Goal: Information Seeking & Learning: Compare options

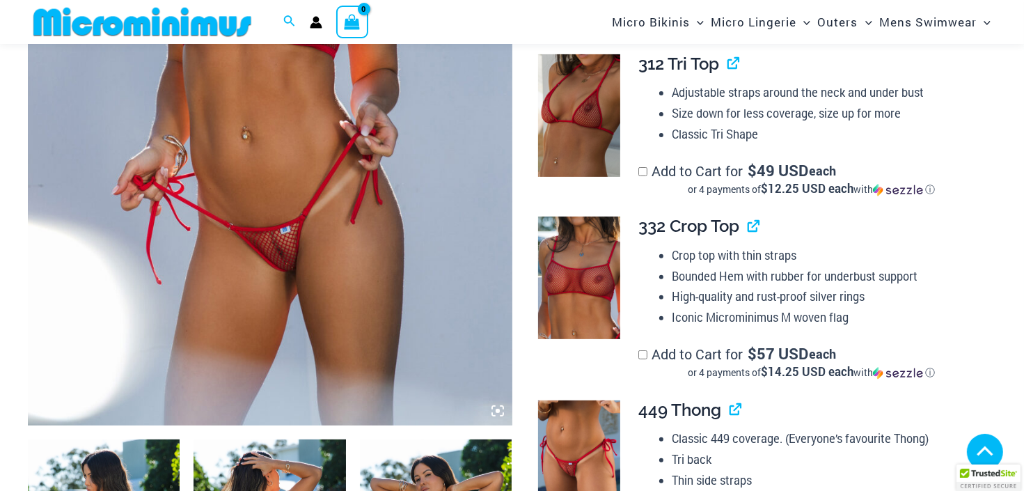
scroll to position [429, 0]
click at [281, 221] on img at bounding box center [270, 61] width 484 height 726
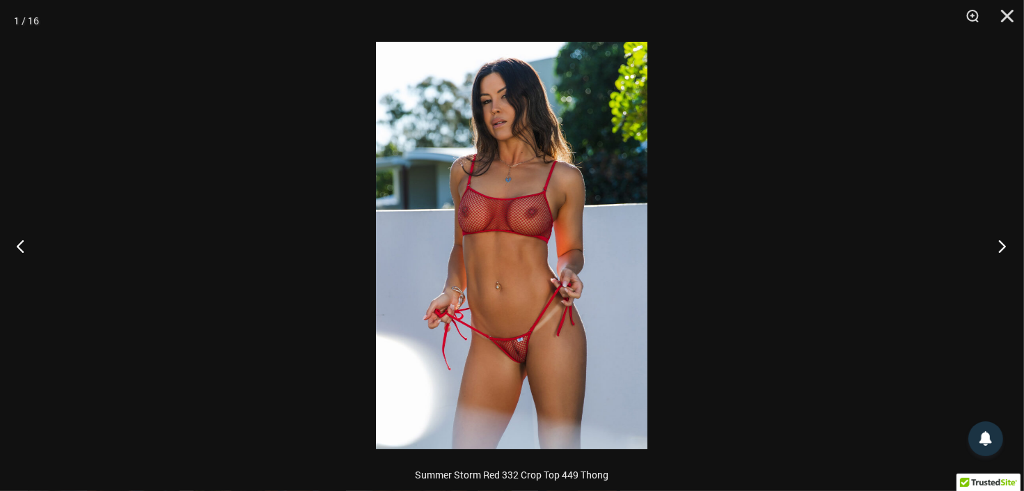
click at [1004, 239] on button "Next" at bounding box center [998, 246] width 52 height 70
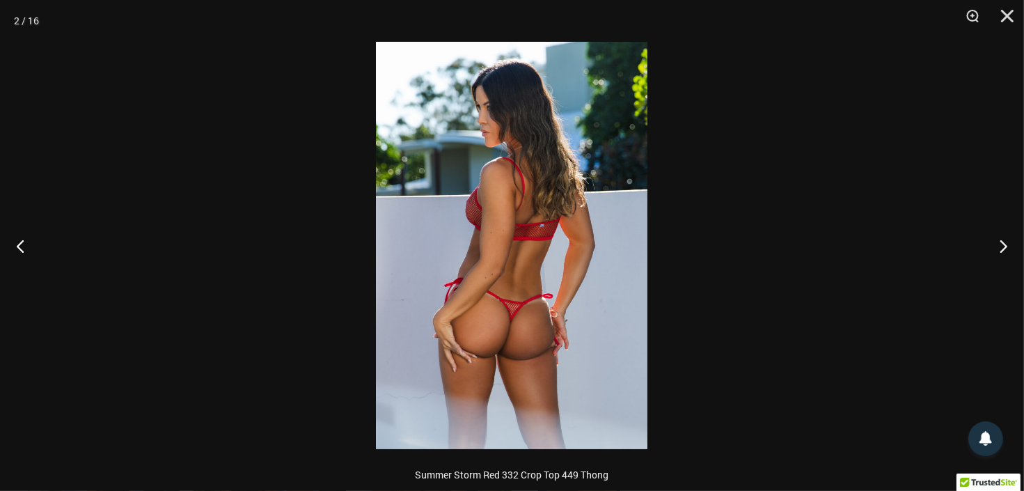
click at [506, 292] on img at bounding box center [511, 245] width 271 height 407
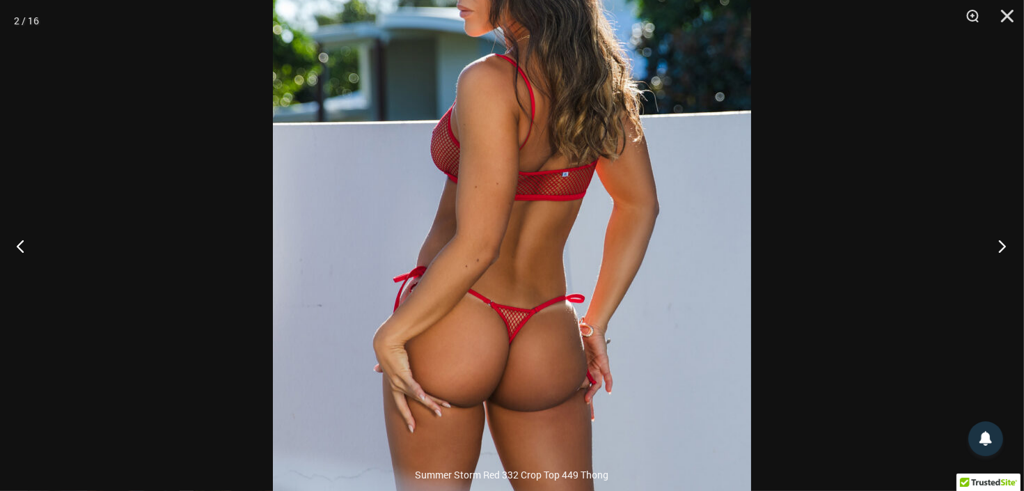
click at [1002, 246] on button "Next" at bounding box center [998, 246] width 52 height 70
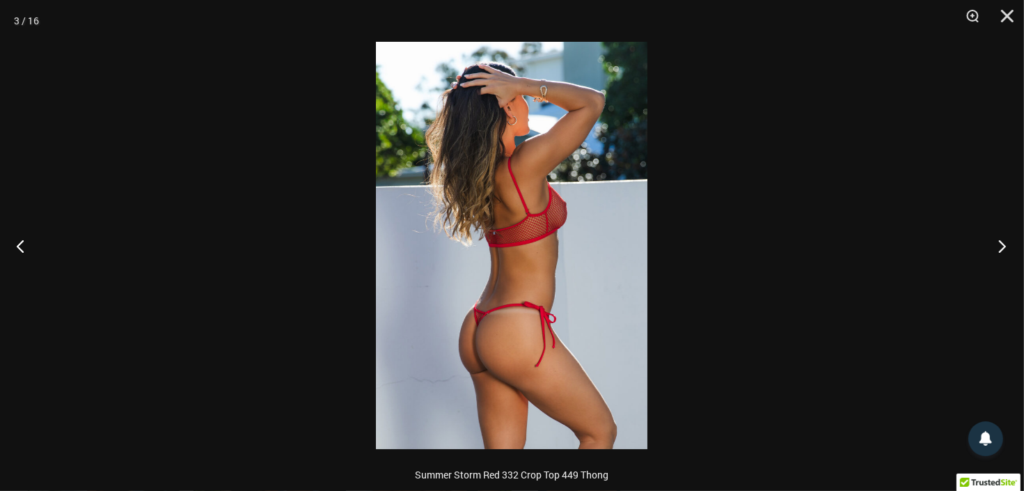
click at [1002, 246] on button "Next" at bounding box center [998, 246] width 52 height 70
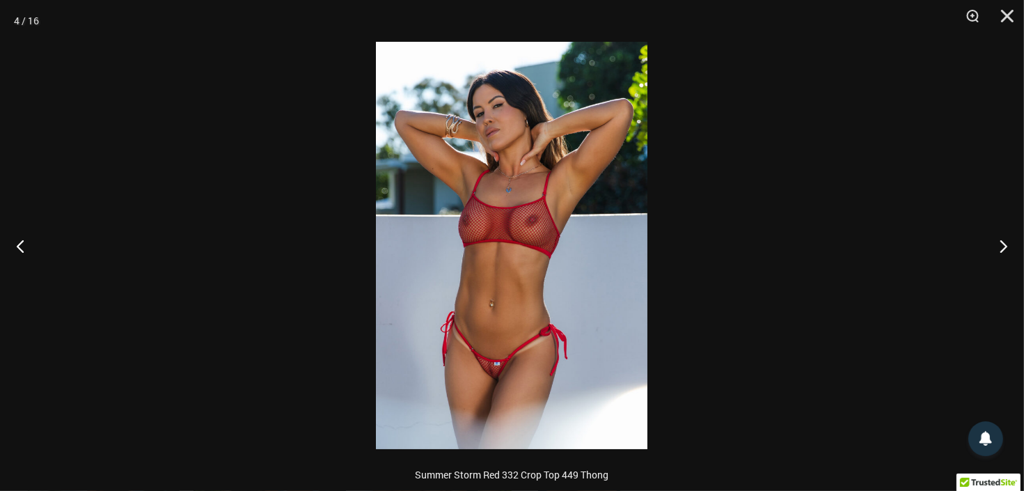
click at [499, 269] on img at bounding box center [511, 245] width 271 height 407
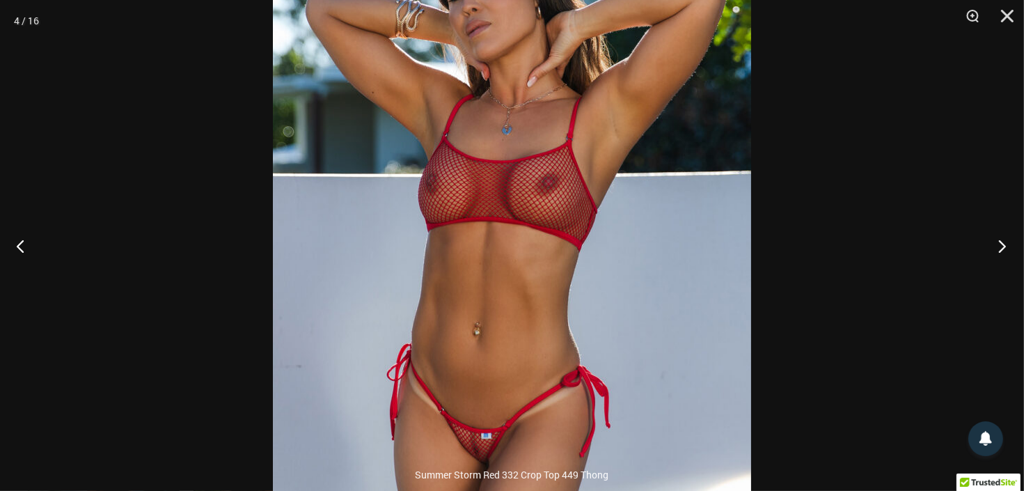
click at [997, 244] on button "Next" at bounding box center [998, 246] width 52 height 70
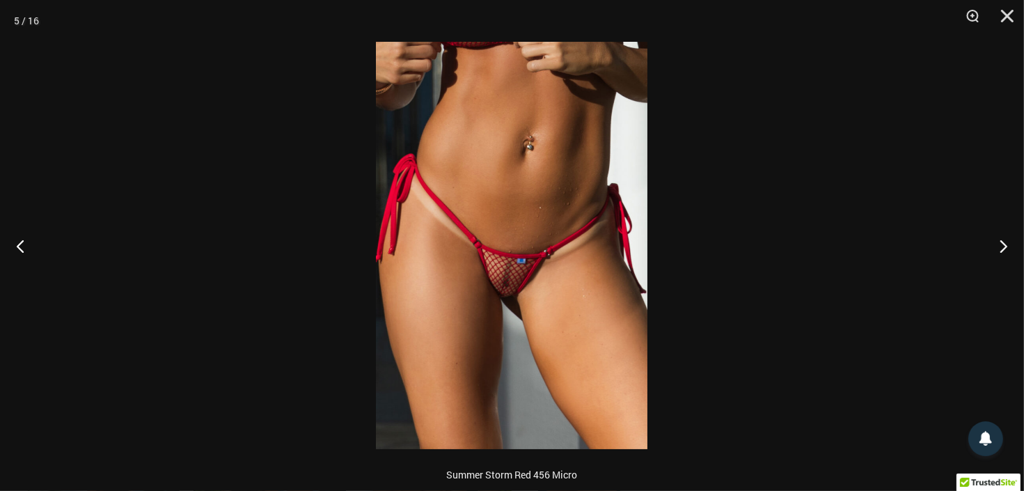
click at [560, 303] on img at bounding box center [511, 245] width 271 height 407
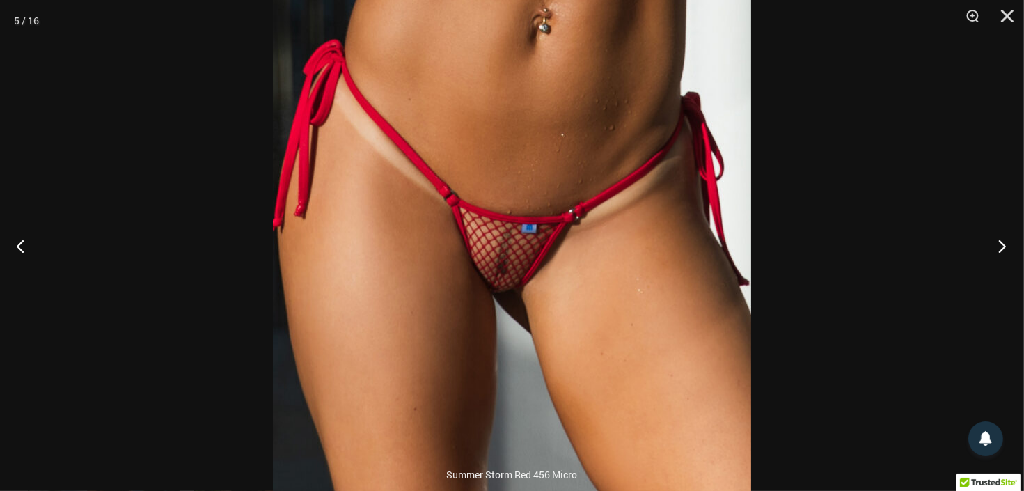
click at [1004, 245] on button "Next" at bounding box center [998, 246] width 52 height 70
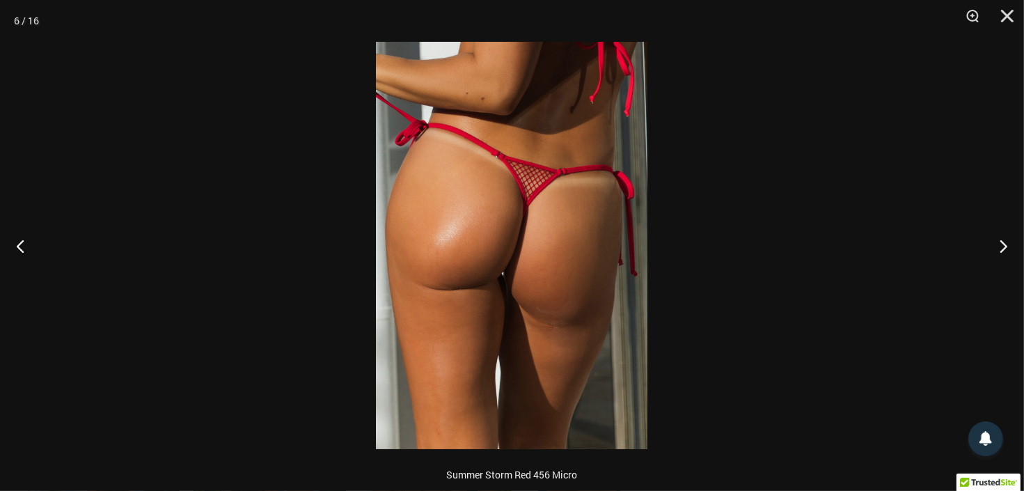
click at [522, 255] on img at bounding box center [511, 245] width 271 height 407
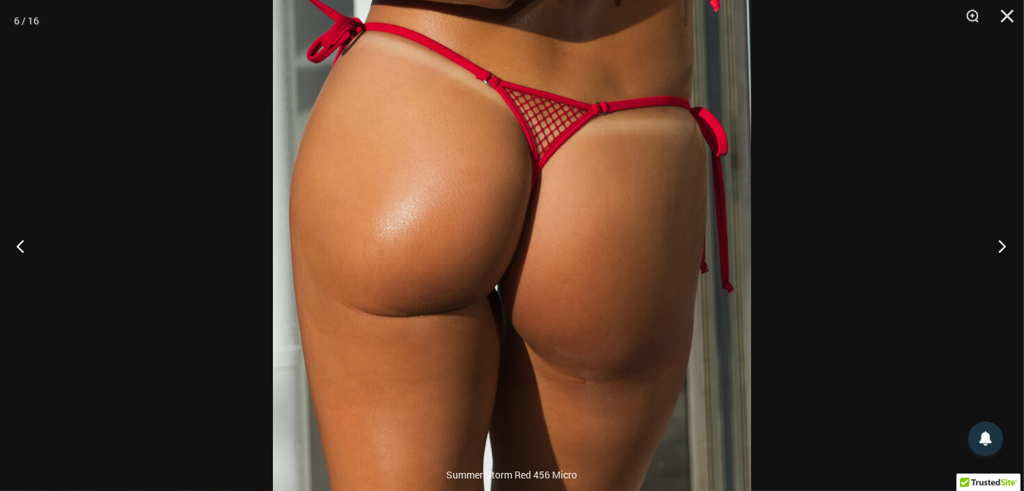
click at [1004, 244] on button "Next" at bounding box center [998, 246] width 52 height 70
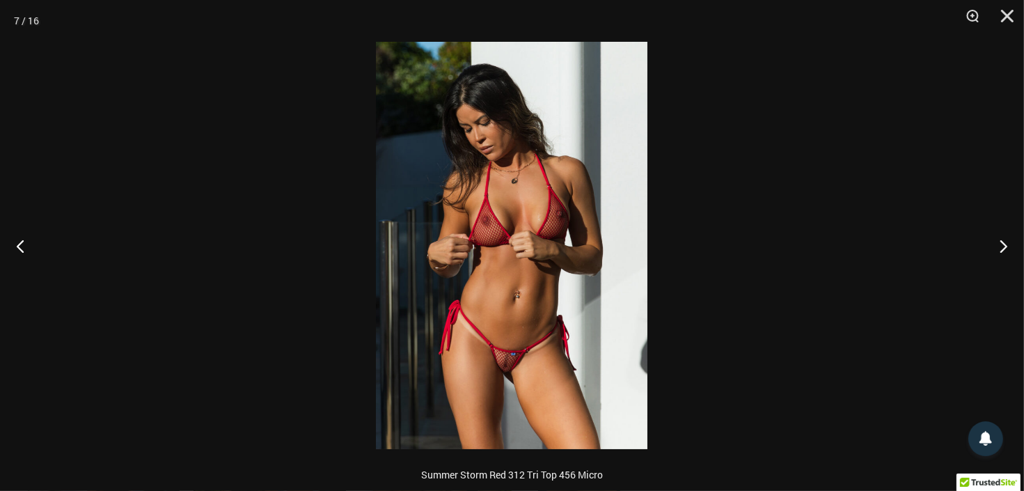
click at [472, 302] on img at bounding box center [511, 245] width 271 height 407
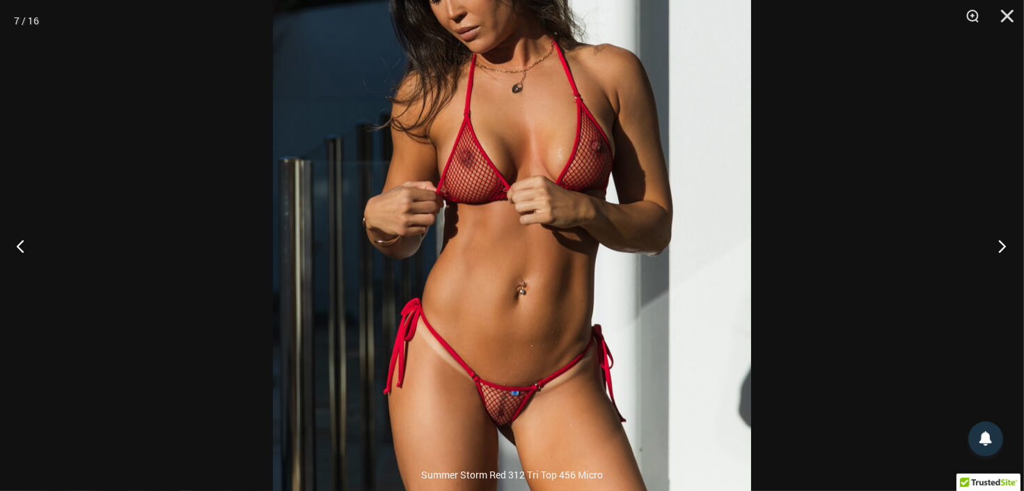
click at [1004, 247] on button "Next" at bounding box center [998, 246] width 52 height 70
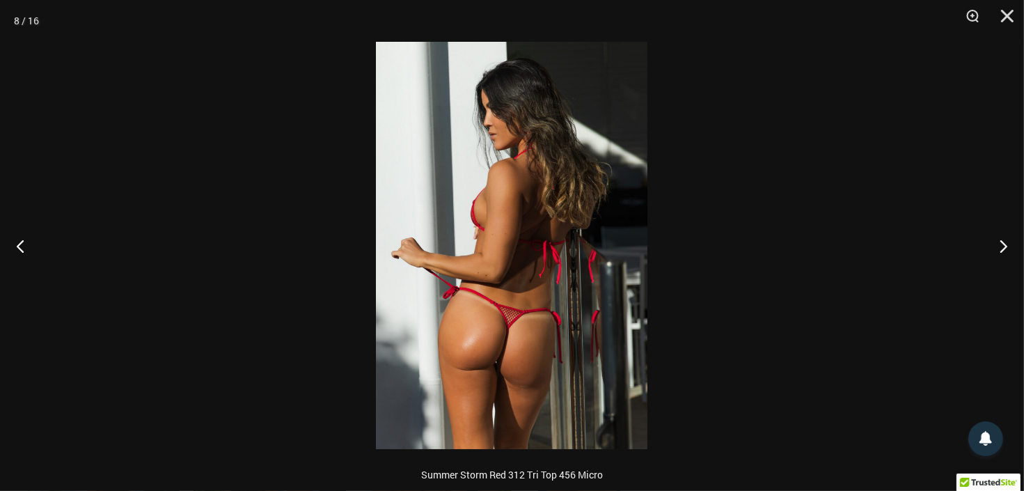
click at [532, 345] on img at bounding box center [511, 245] width 271 height 407
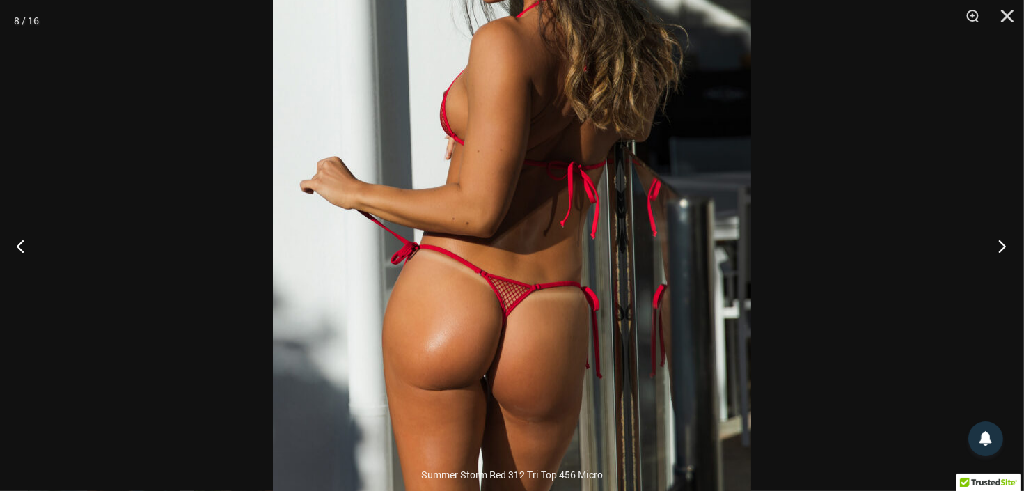
click at [999, 249] on button "Next" at bounding box center [998, 246] width 52 height 70
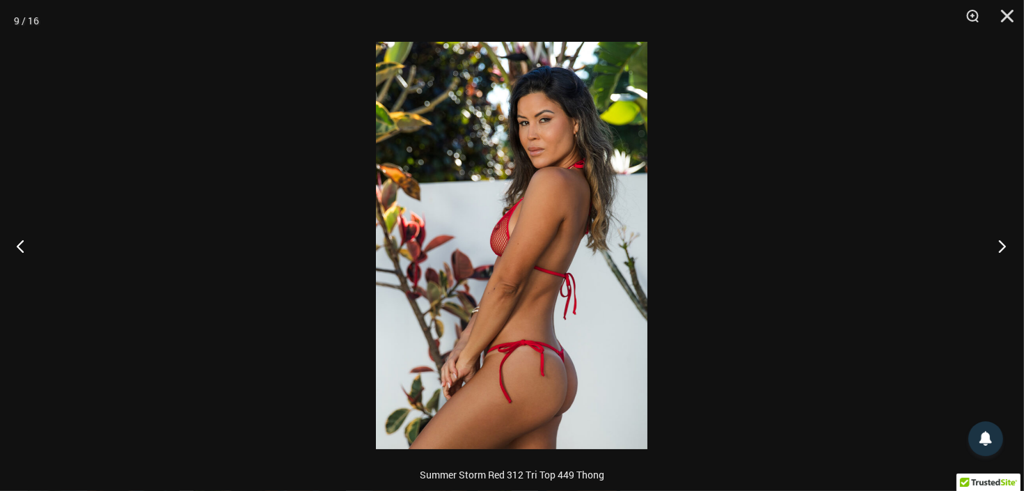
click at [999, 249] on button "Next" at bounding box center [998, 246] width 52 height 70
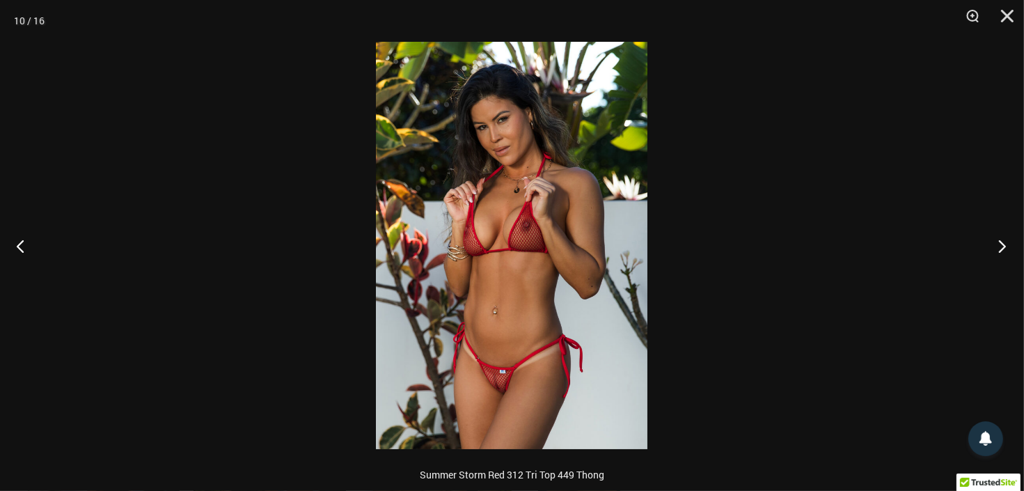
click at [999, 249] on button "Next" at bounding box center [998, 246] width 52 height 70
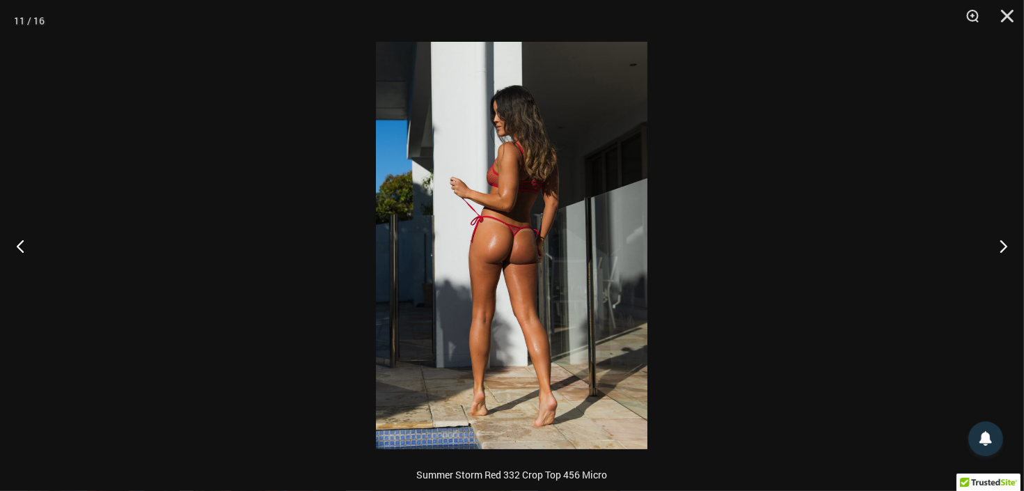
click at [526, 267] on img at bounding box center [511, 245] width 271 height 407
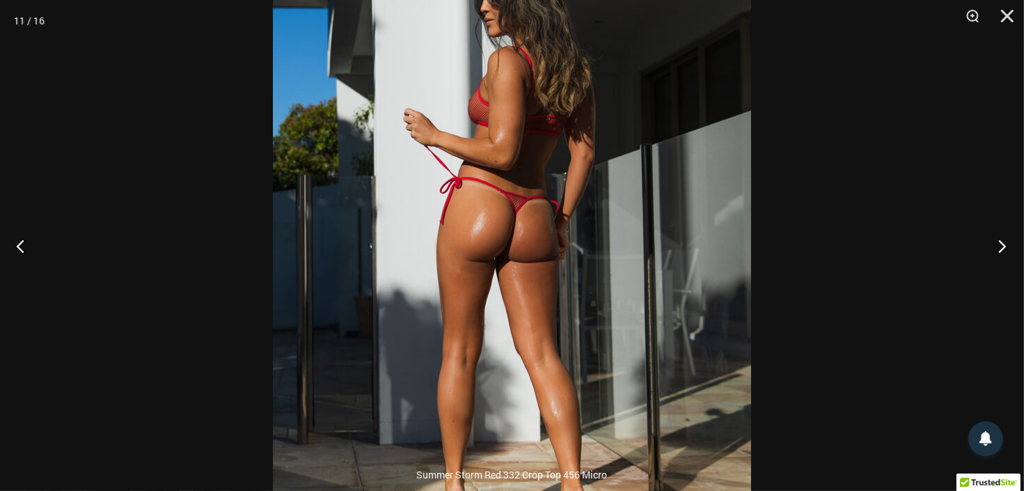
click at [986, 244] on button "Next" at bounding box center [998, 246] width 52 height 70
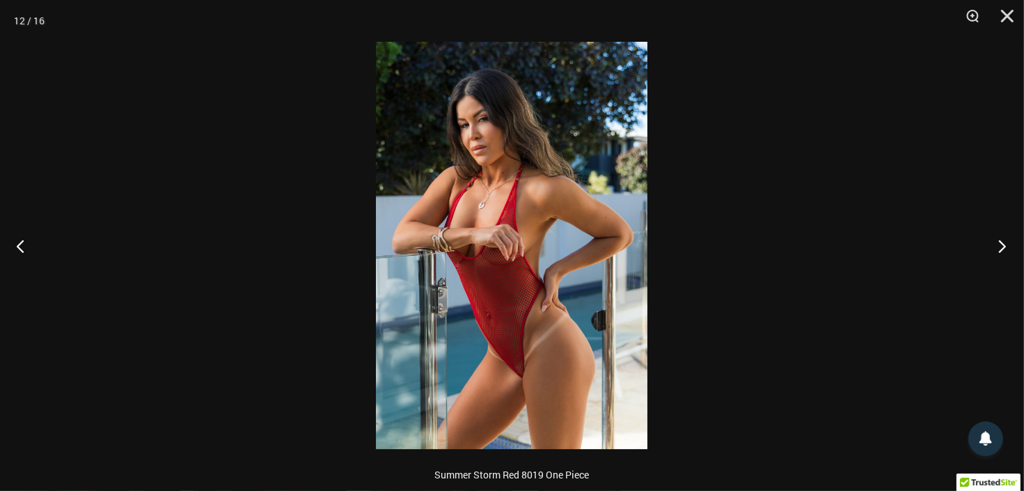
click at [984, 244] on button "Next" at bounding box center [998, 246] width 52 height 70
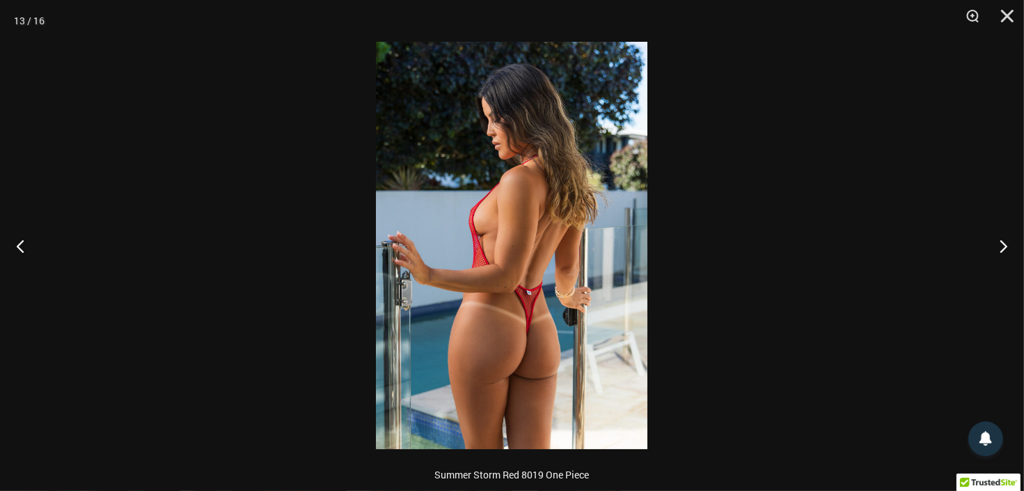
click at [569, 266] on img at bounding box center [511, 245] width 271 height 407
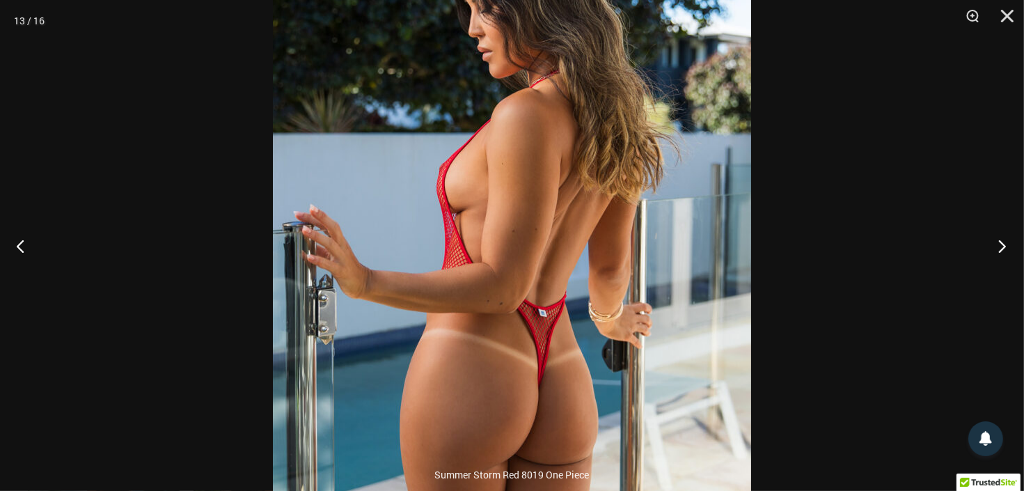
click at [1005, 241] on button "Next" at bounding box center [998, 246] width 52 height 70
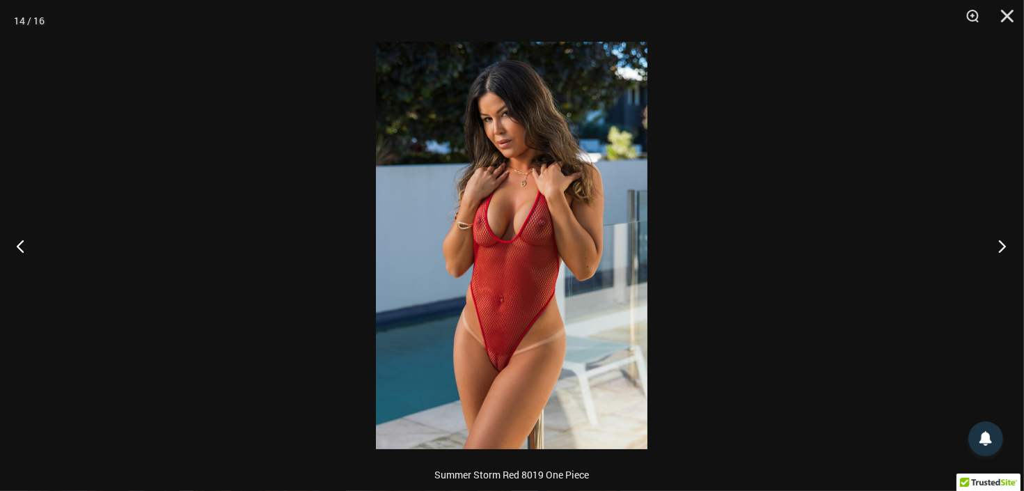
click at [980, 251] on button "Next" at bounding box center [998, 246] width 52 height 70
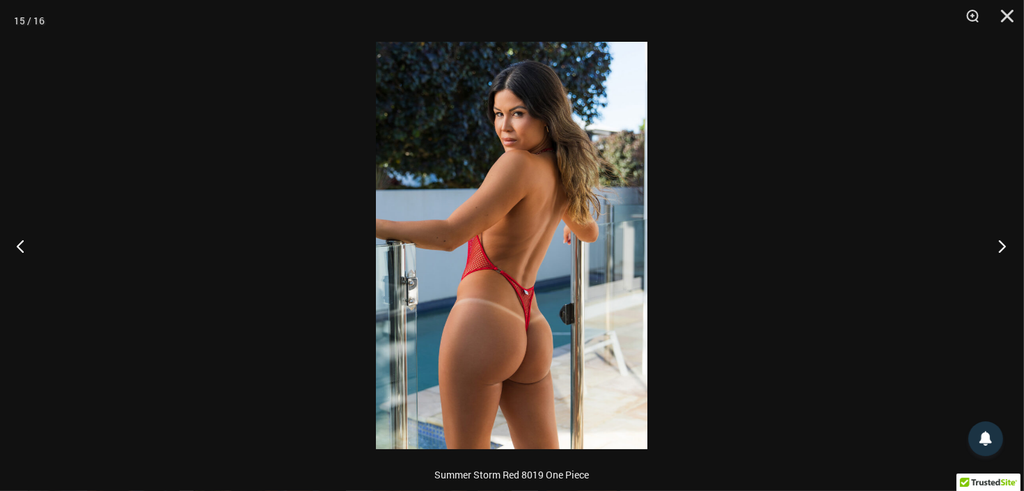
click at [980, 251] on button "Next" at bounding box center [998, 246] width 52 height 70
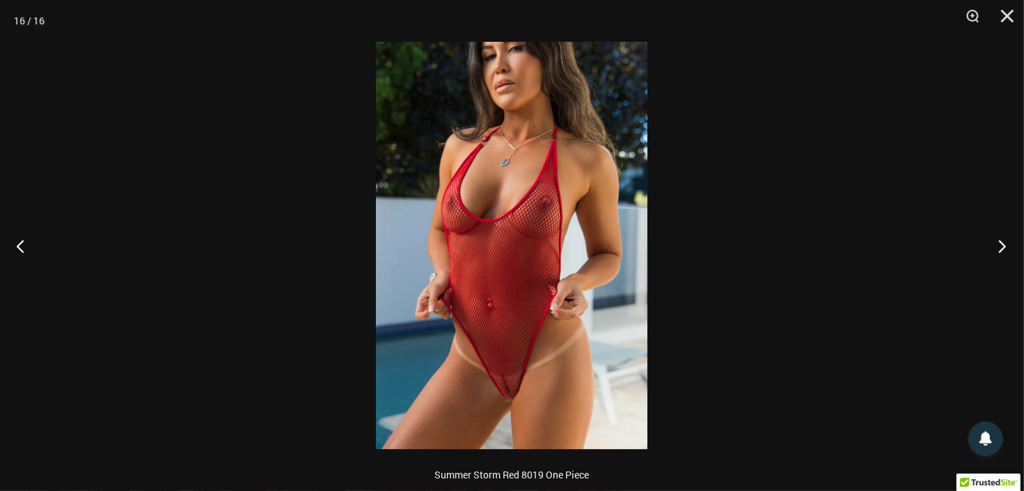
click at [980, 251] on button "Next" at bounding box center [998, 246] width 52 height 70
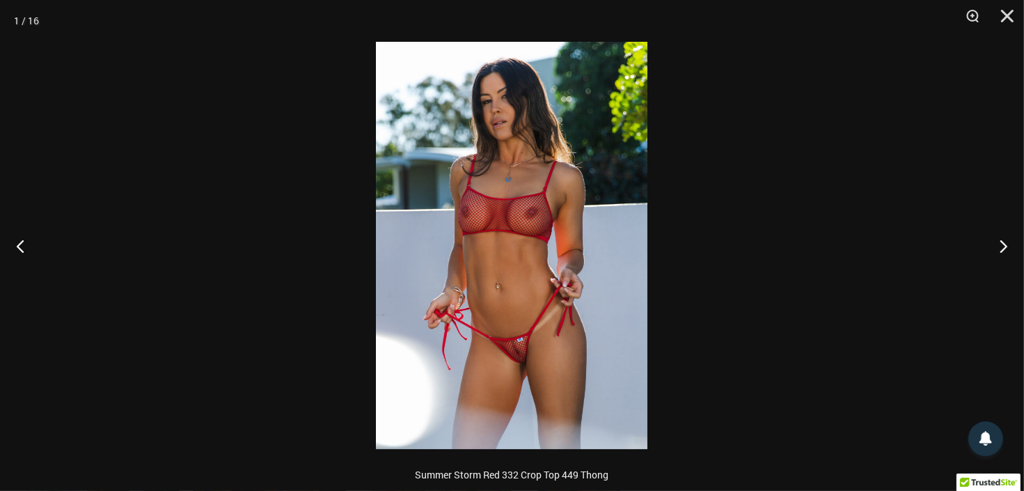
click at [541, 324] on img at bounding box center [511, 245] width 271 height 407
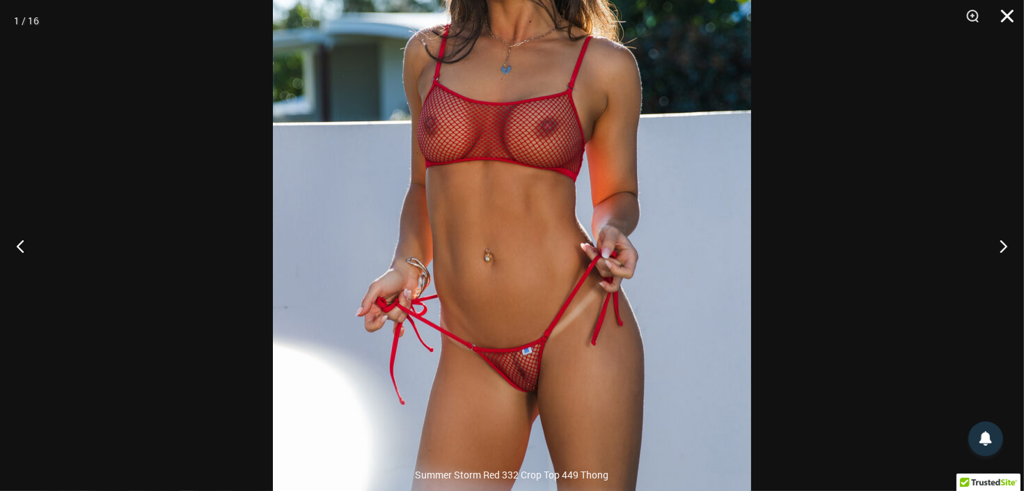
click at [1012, 16] on button "Close" at bounding box center [1002, 21] width 35 height 42
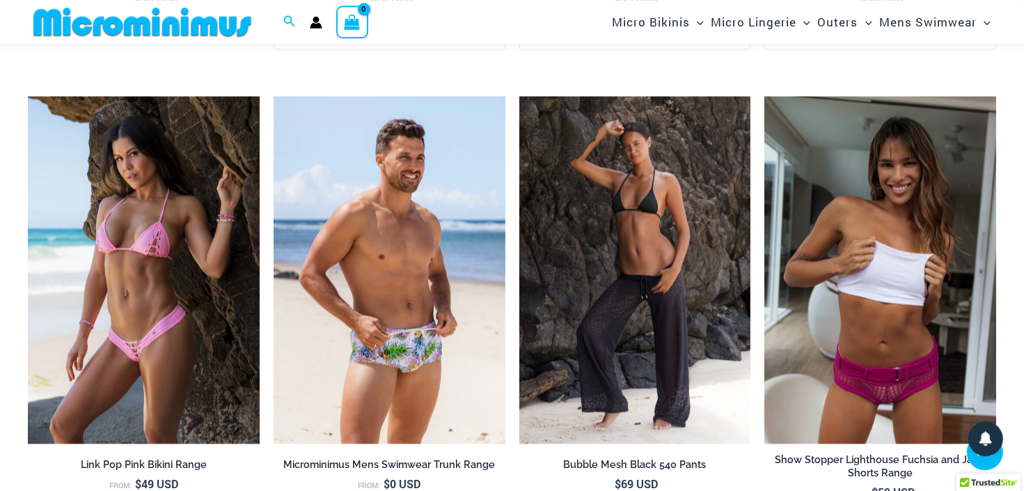
scroll to position [3075, 0]
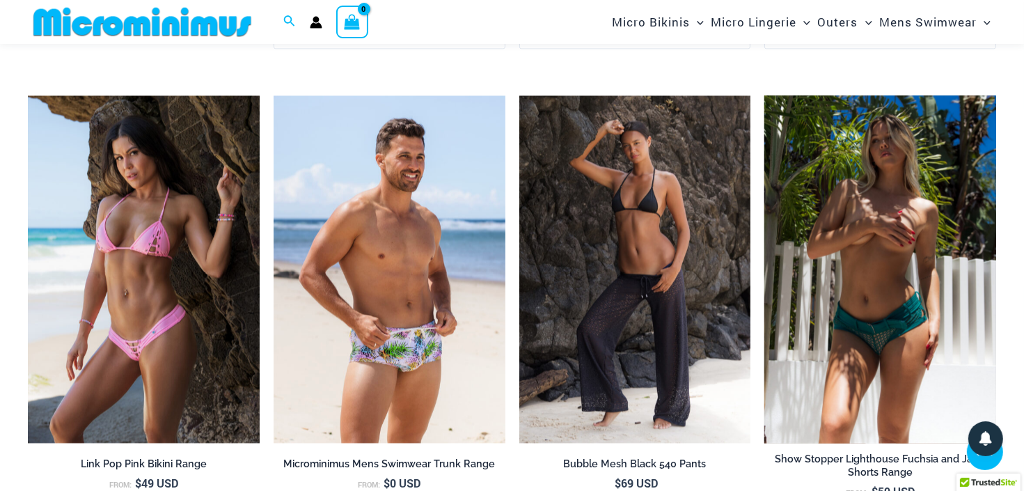
click at [887, 269] on img at bounding box center [880, 268] width 232 height 347
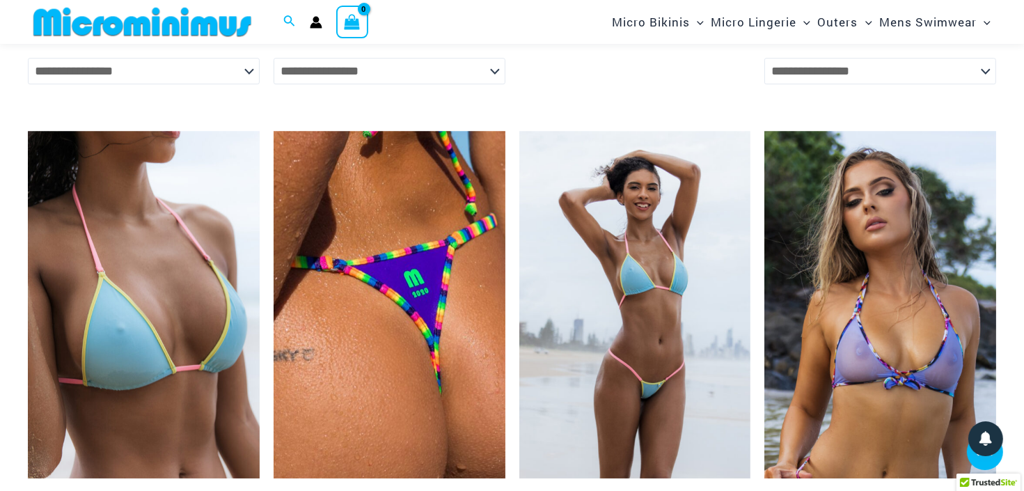
scroll to position [3956, 0]
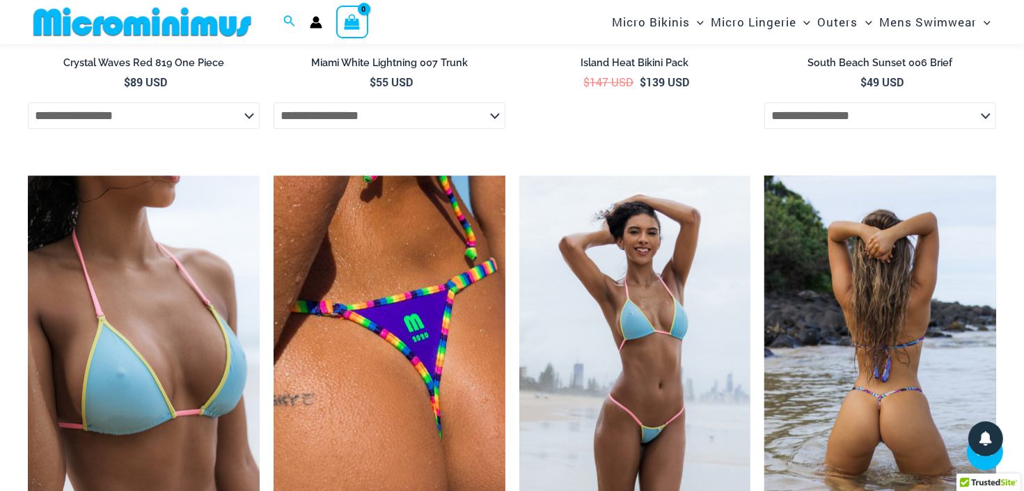
click at [893, 331] on img at bounding box center [880, 348] width 232 height 347
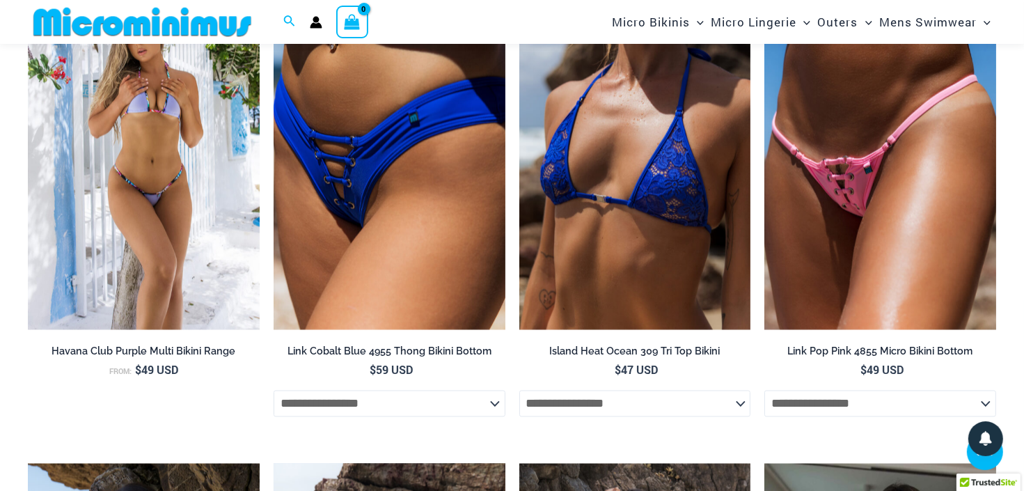
scroll to position [2486, 0]
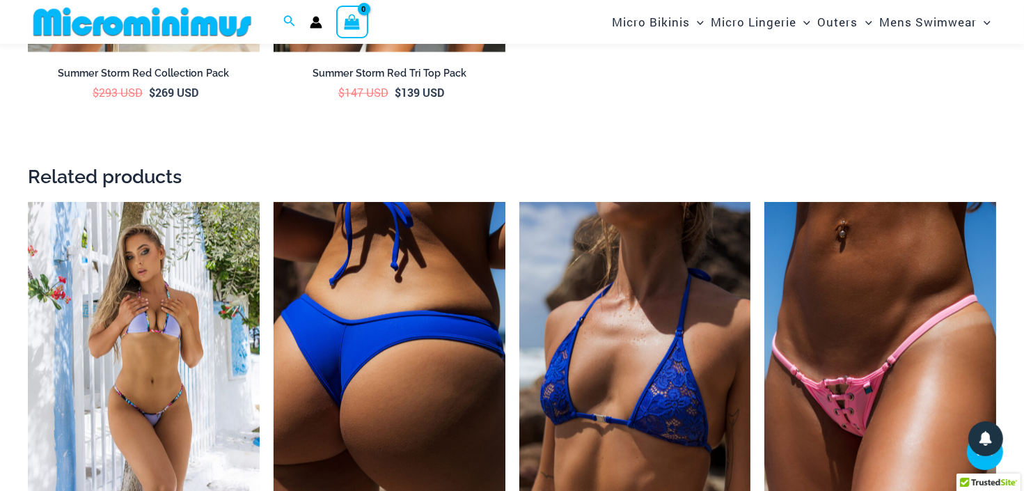
click at [373, 300] on img at bounding box center [390, 376] width 232 height 347
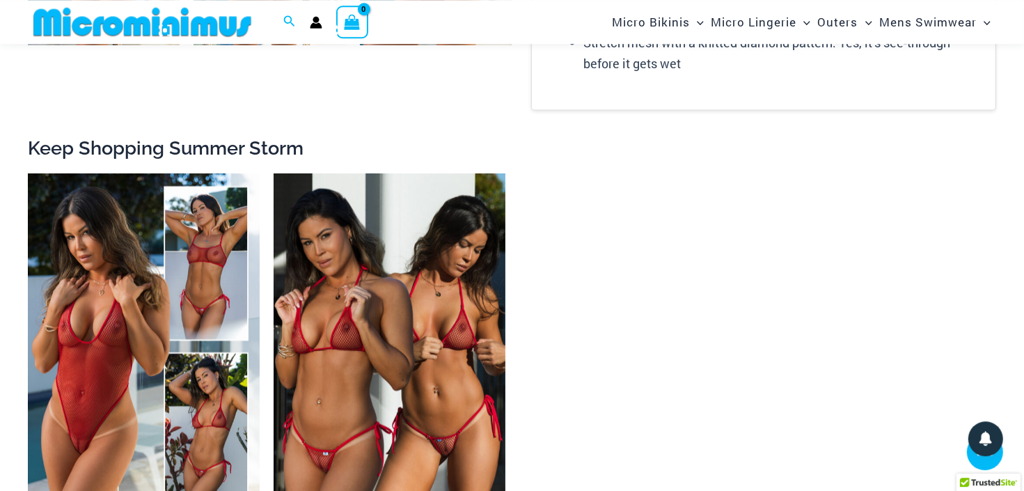
scroll to position [1972, 0]
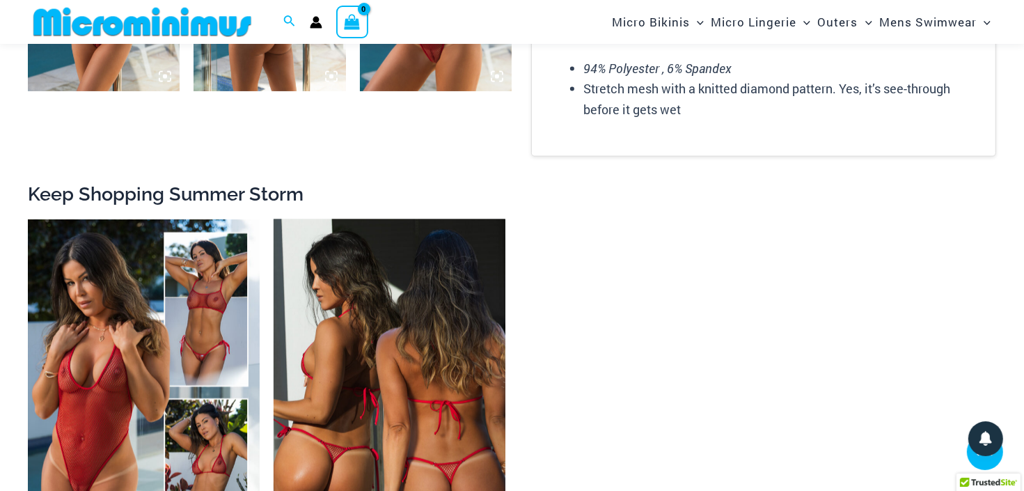
click at [397, 365] on img at bounding box center [390, 392] width 232 height 347
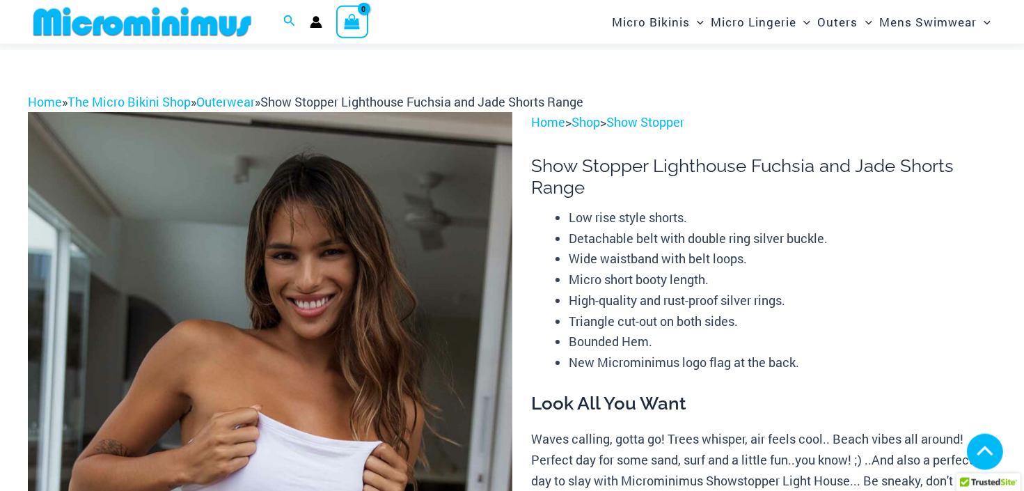
scroll to position [281, 0]
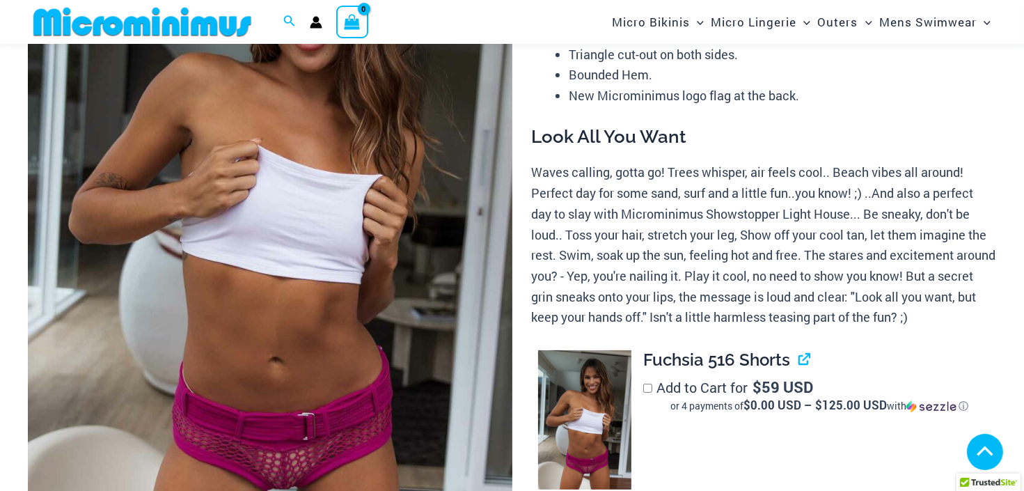
click at [313, 290] on img at bounding box center [270, 208] width 484 height 726
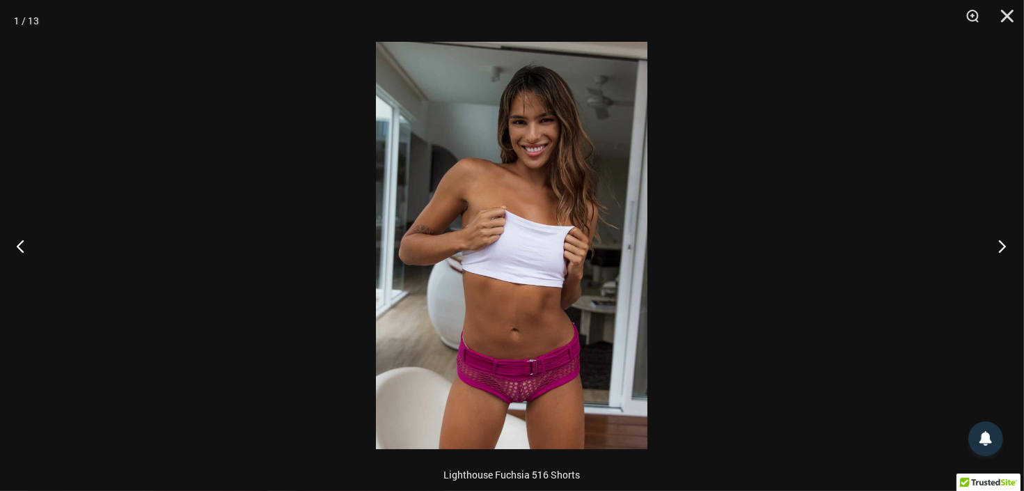
click at [995, 245] on button "Next" at bounding box center [998, 246] width 52 height 70
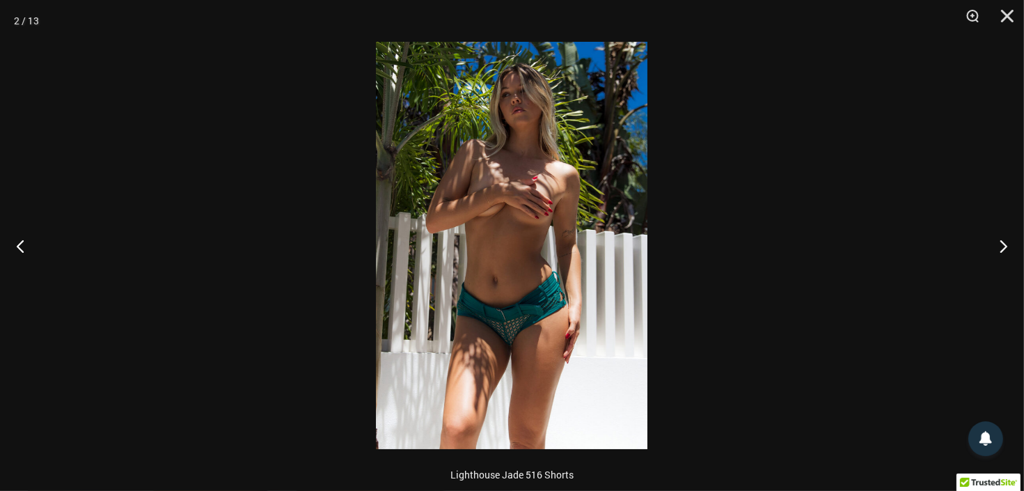
click at [567, 237] on img at bounding box center [511, 245] width 271 height 407
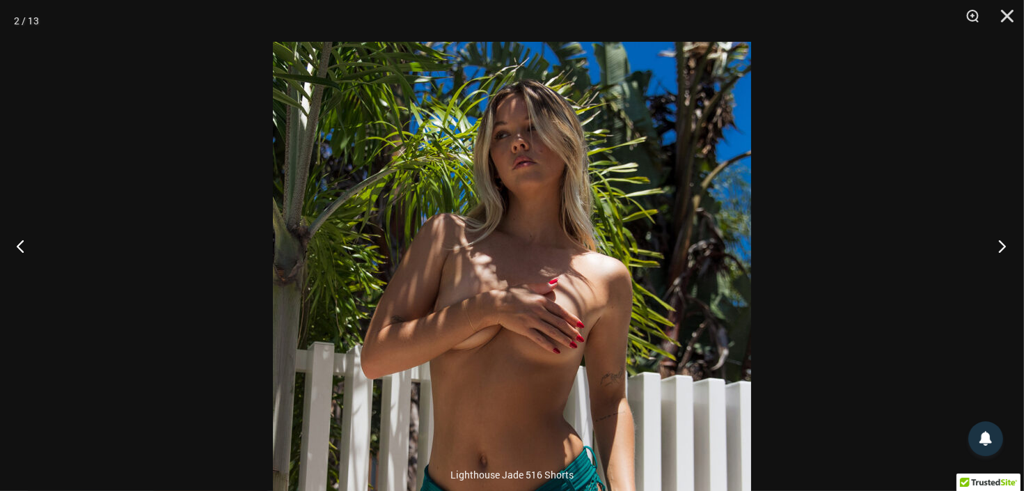
click at [997, 240] on button "Next" at bounding box center [998, 246] width 52 height 70
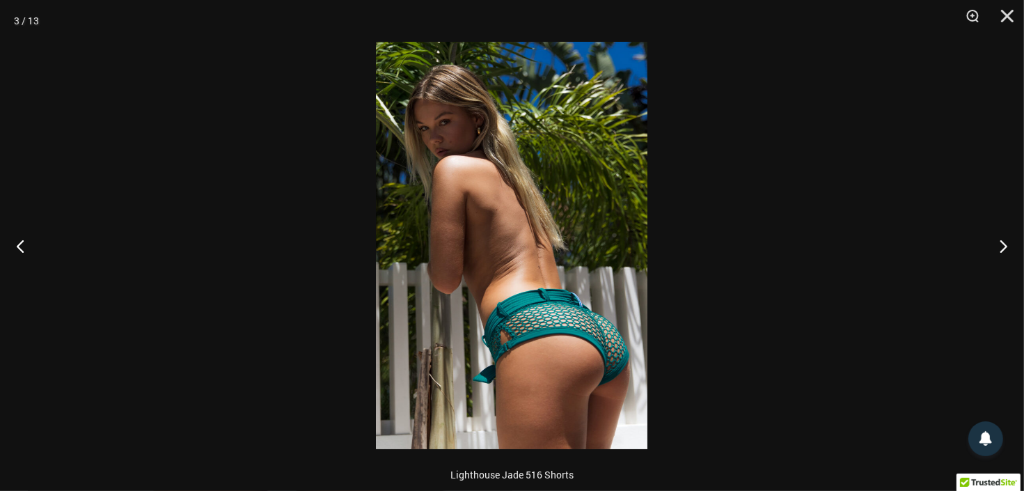
click at [629, 362] on img at bounding box center [511, 245] width 271 height 407
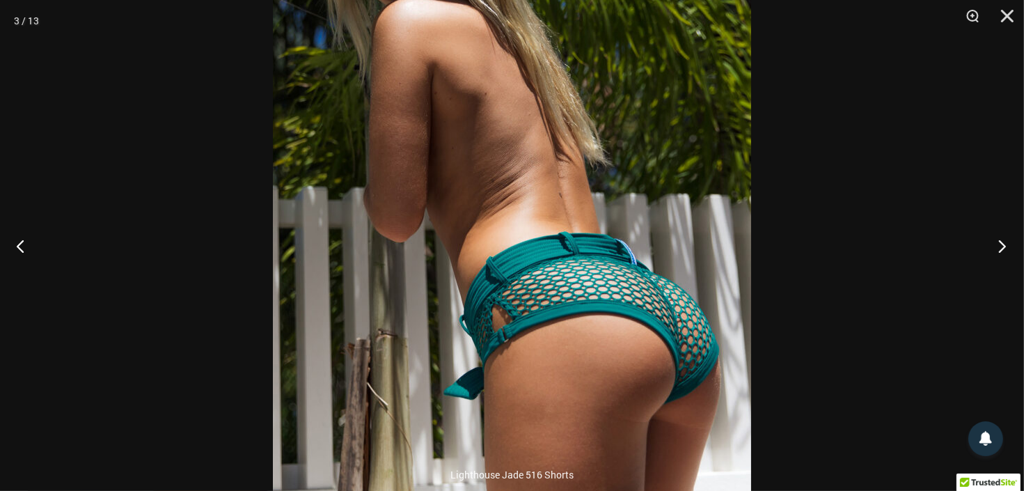
click at [998, 242] on button "Next" at bounding box center [998, 246] width 52 height 70
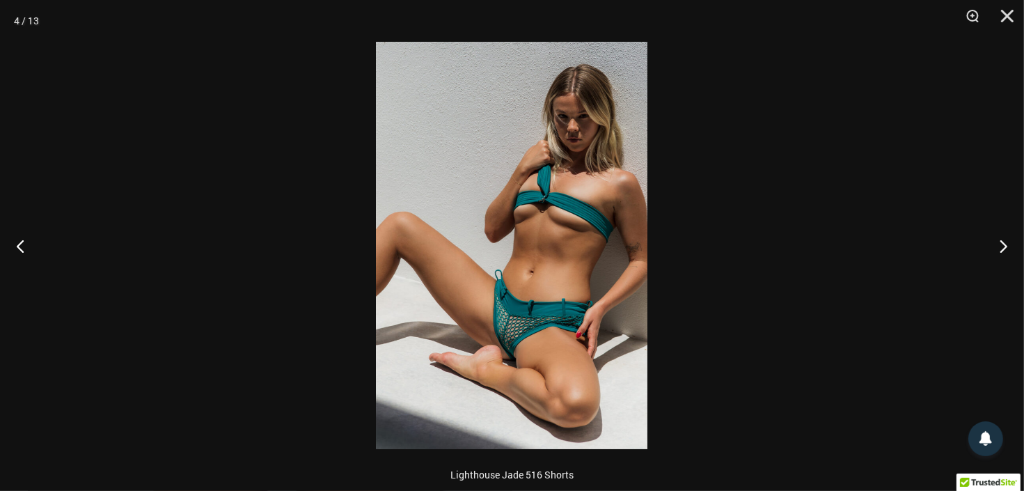
click at [530, 339] on img at bounding box center [511, 245] width 271 height 407
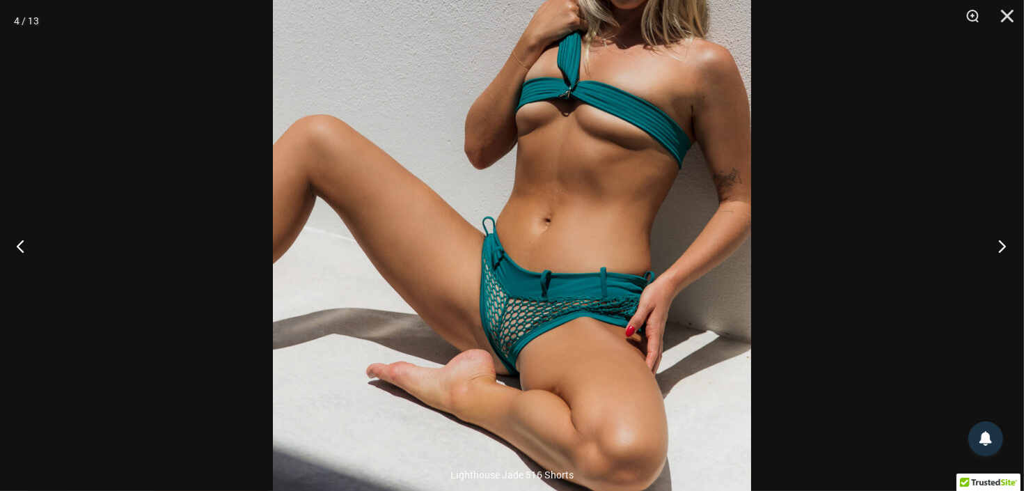
click at [1002, 252] on button "Next" at bounding box center [998, 246] width 52 height 70
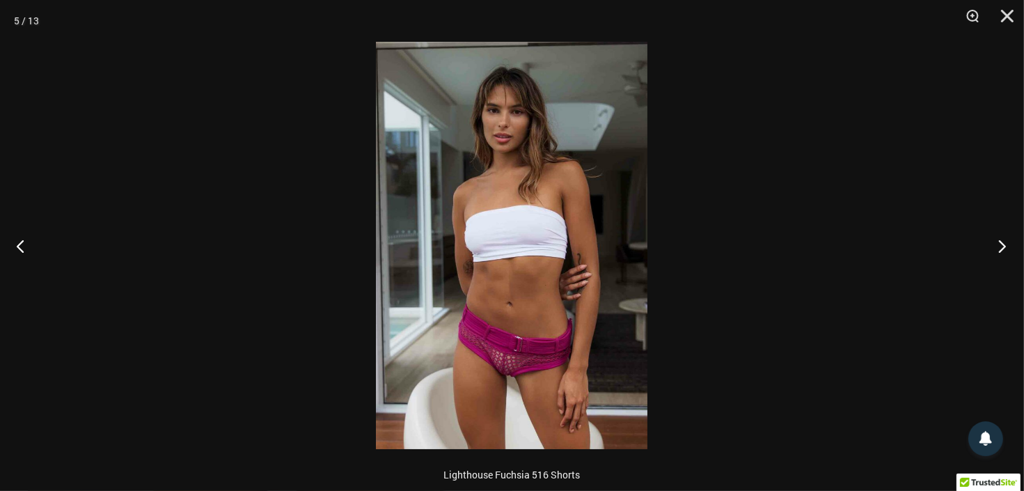
click at [1002, 251] on button "Next" at bounding box center [998, 246] width 52 height 70
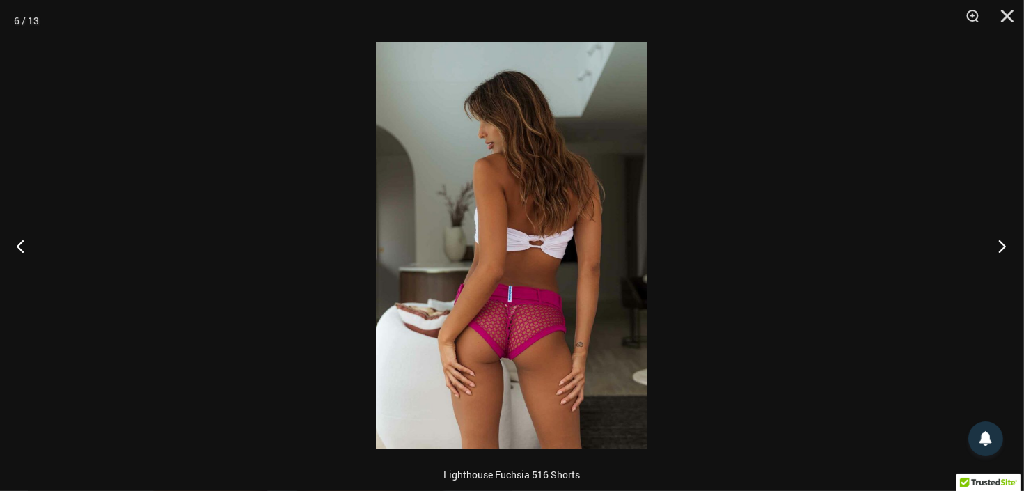
click at [1004, 255] on button "Next" at bounding box center [998, 246] width 52 height 70
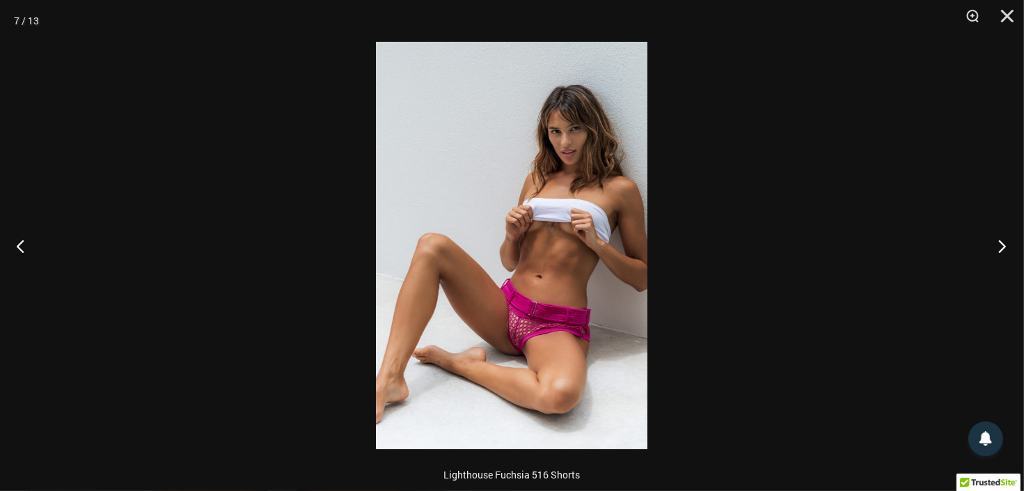
click at [1004, 255] on button "Next" at bounding box center [998, 246] width 52 height 70
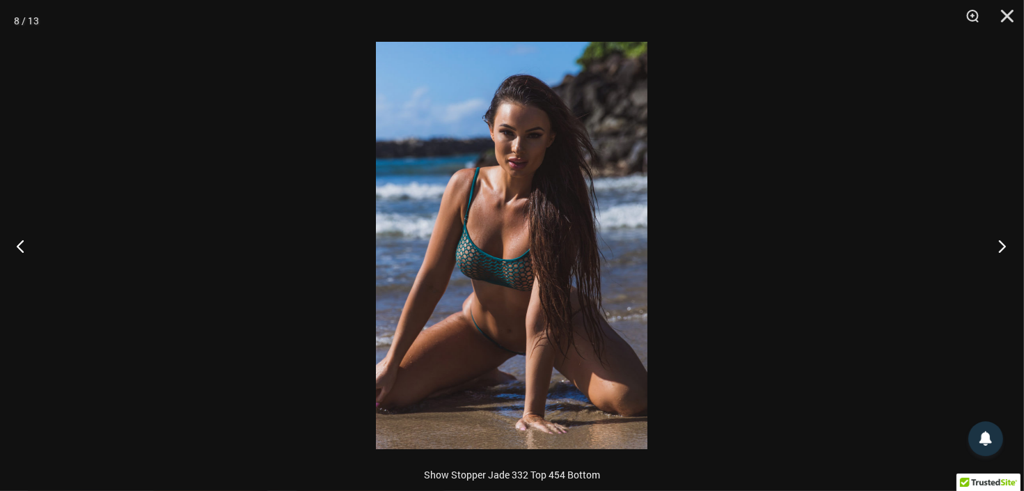
click at [1004, 255] on button "Next" at bounding box center [998, 246] width 52 height 70
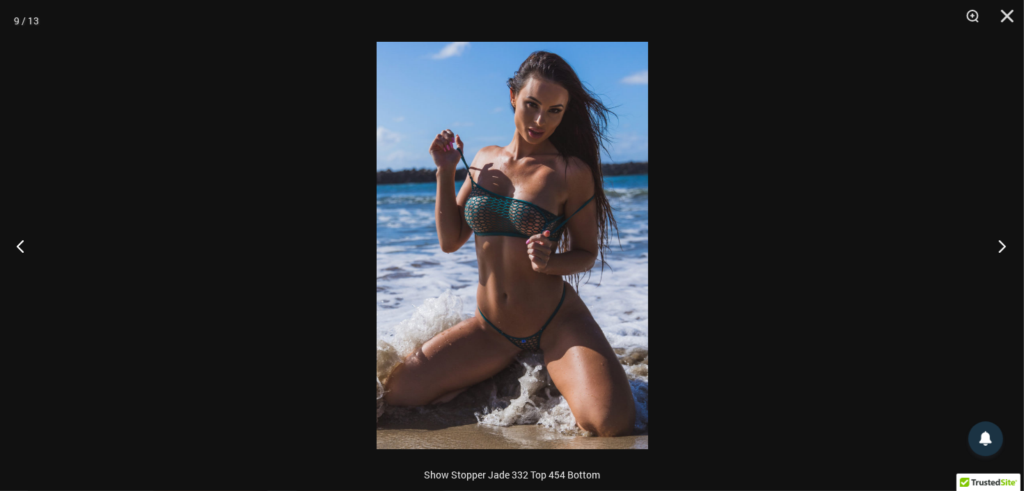
click at [1004, 255] on button "Next" at bounding box center [998, 246] width 52 height 70
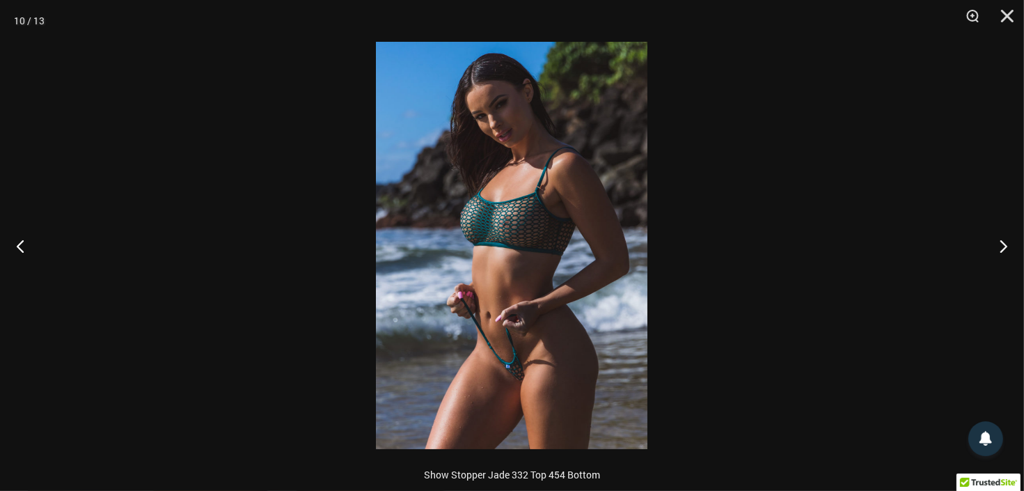
click at [597, 313] on img at bounding box center [511, 245] width 271 height 407
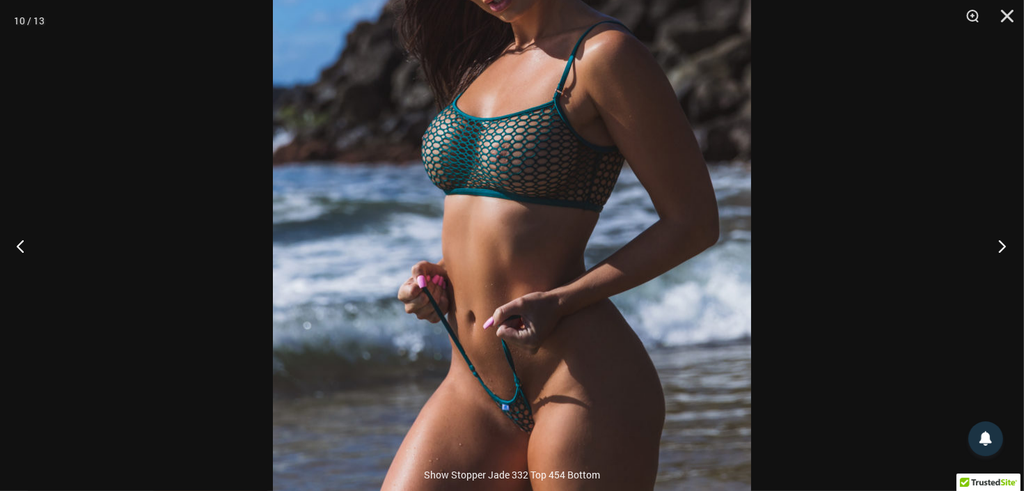
click at [992, 246] on button "Next" at bounding box center [998, 246] width 52 height 70
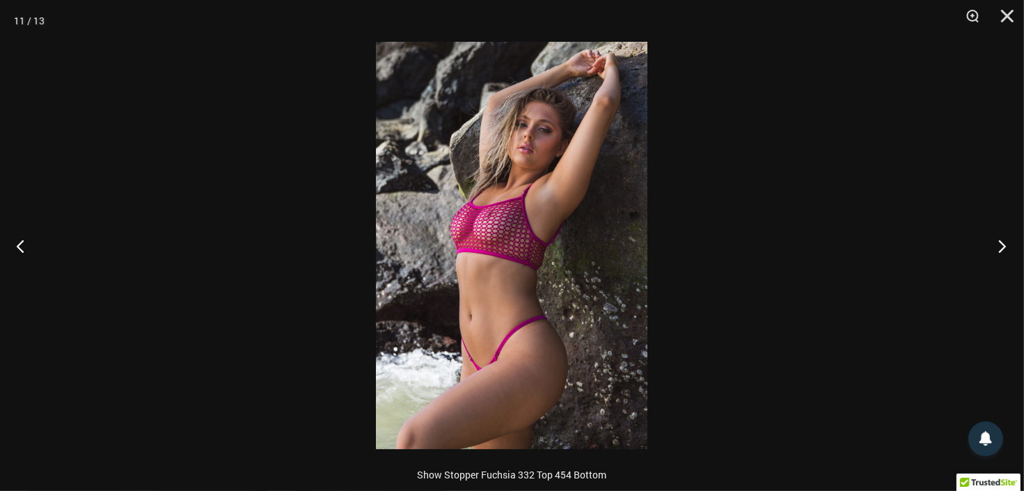
click at [995, 246] on button "Next" at bounding box center [998, 246] width 52 height 70
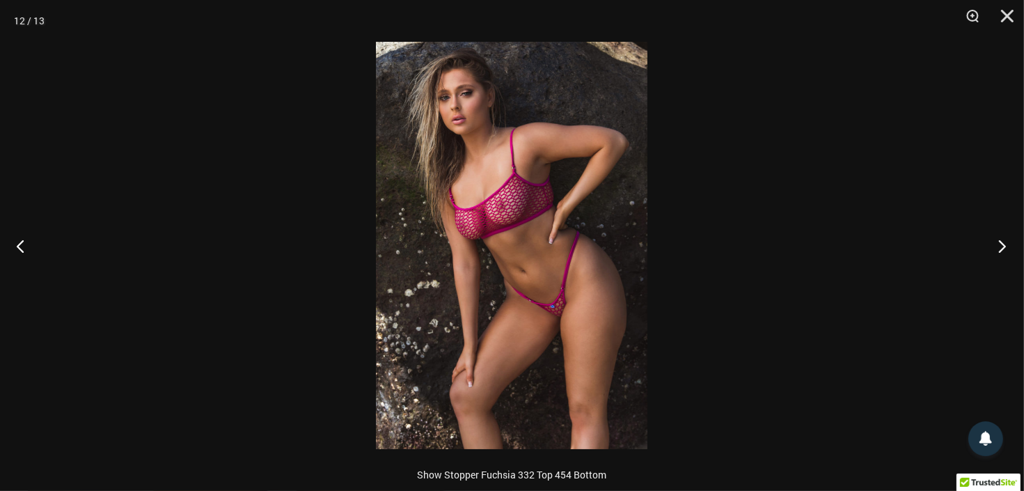
click at [997, 247] on button "Next" at bounding box center [998, 246] width 52 height 70
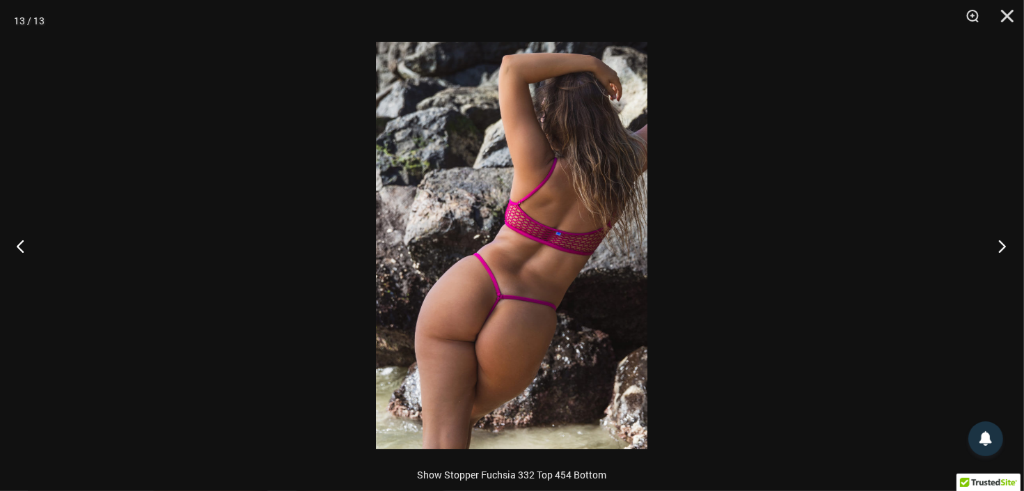
click at [997, 247] on button "Next" at bounding box center [998, 246] width 52 height 70
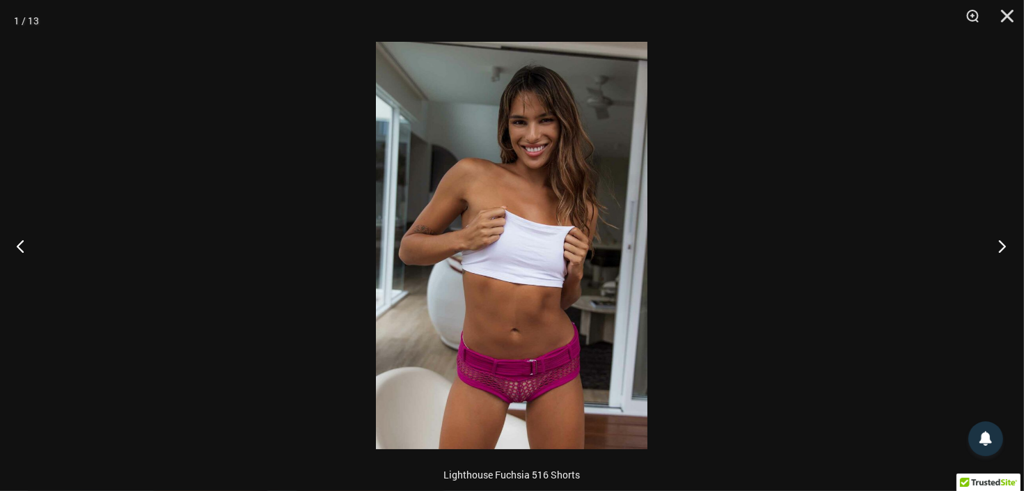
click at [1000, 250] on button "Next" at bounding box center [998, 246] width 52 height 70
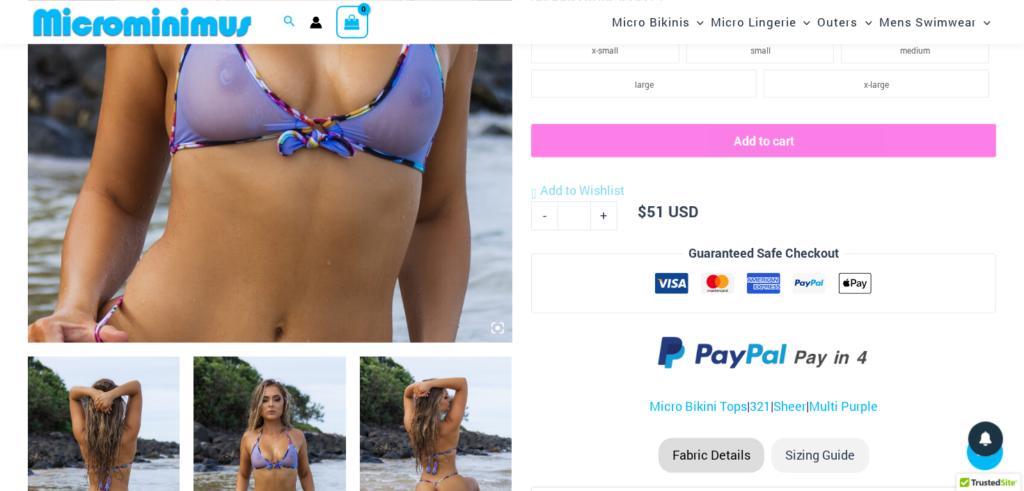
scroll to position [505, 0]
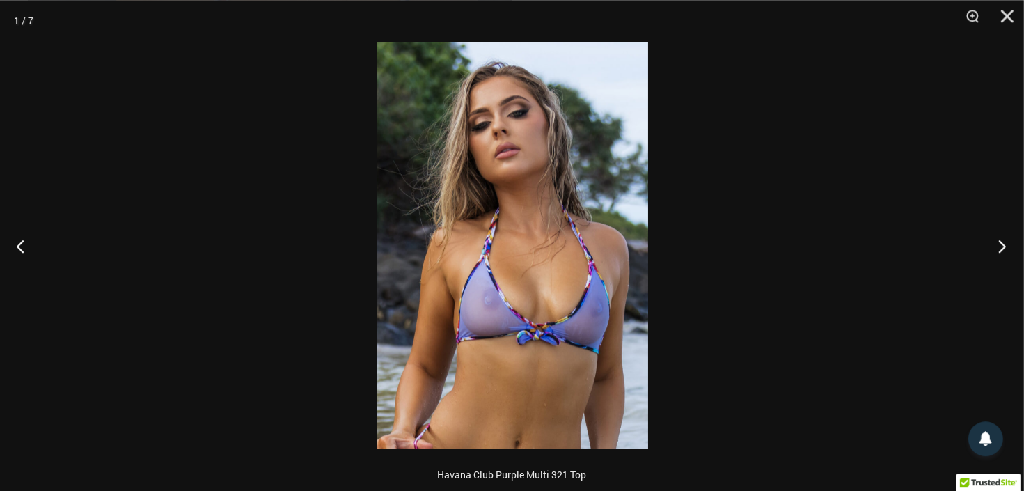
click at [1001, 241] on button "Next" at bounding box center [998, 246] width 52 height 70
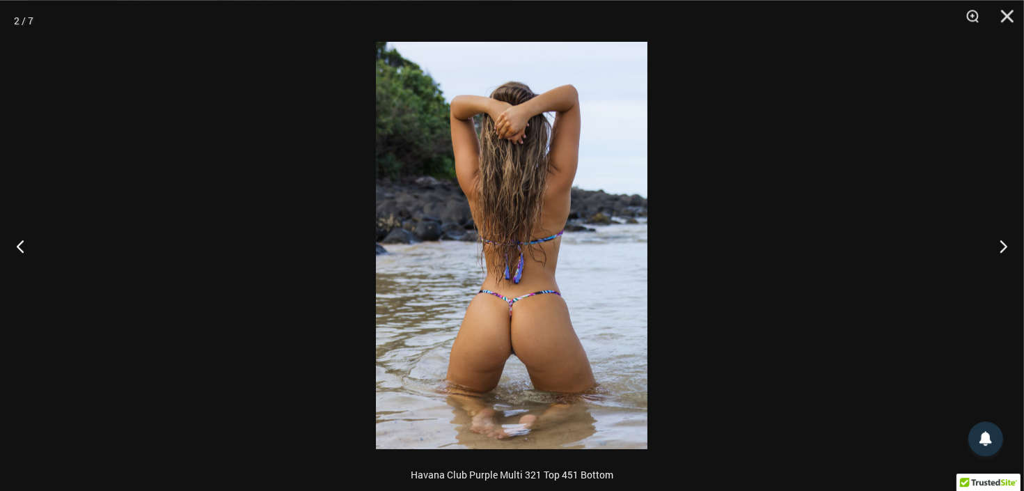
click at [544, 346] on img at bounding box center [511, 245] width 271 height 407
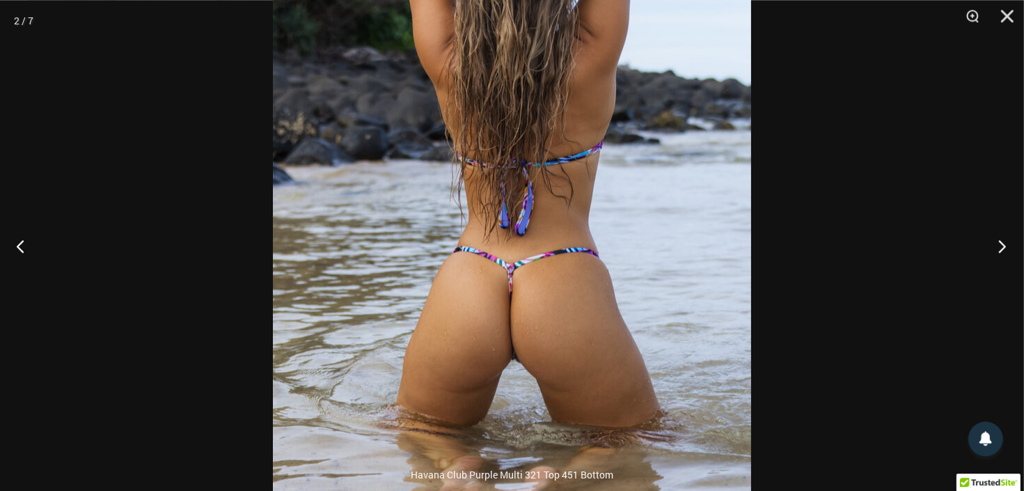
click at [1001, 246] on button "Next" at bounding box center [998, 246] width 52 height 70
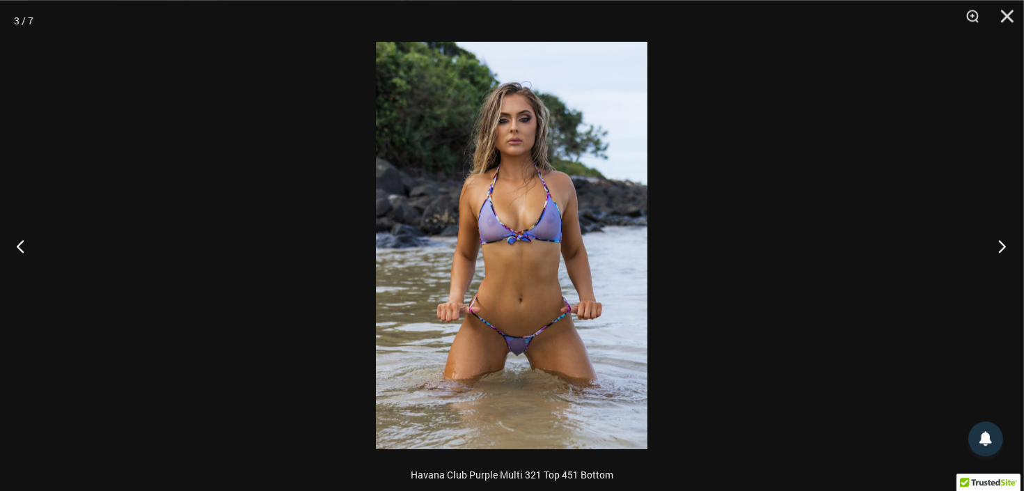
click at [1000, 248] on button "Next" at bounding box center [998, 246] width 52 height 70
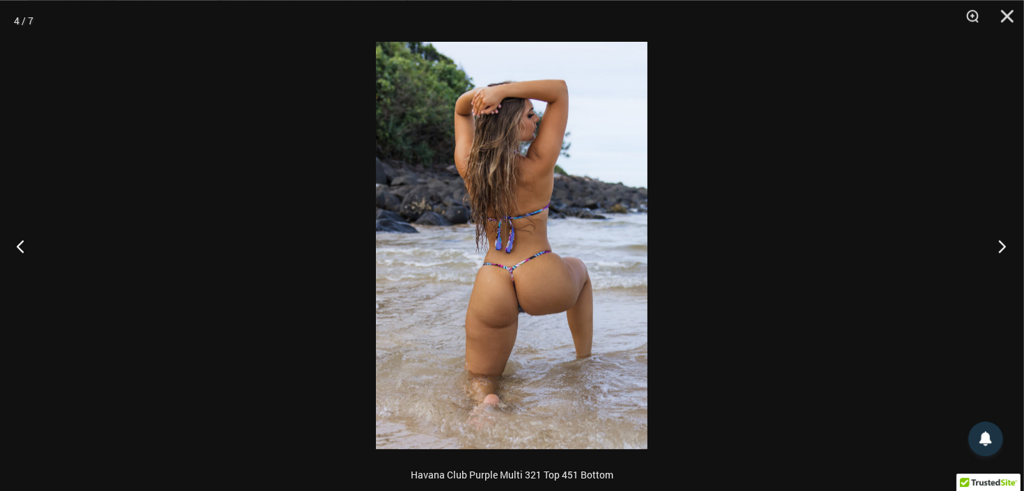
click at [1000, 250] on button "Next" at bounding box center [998, 246] width 52 height 70
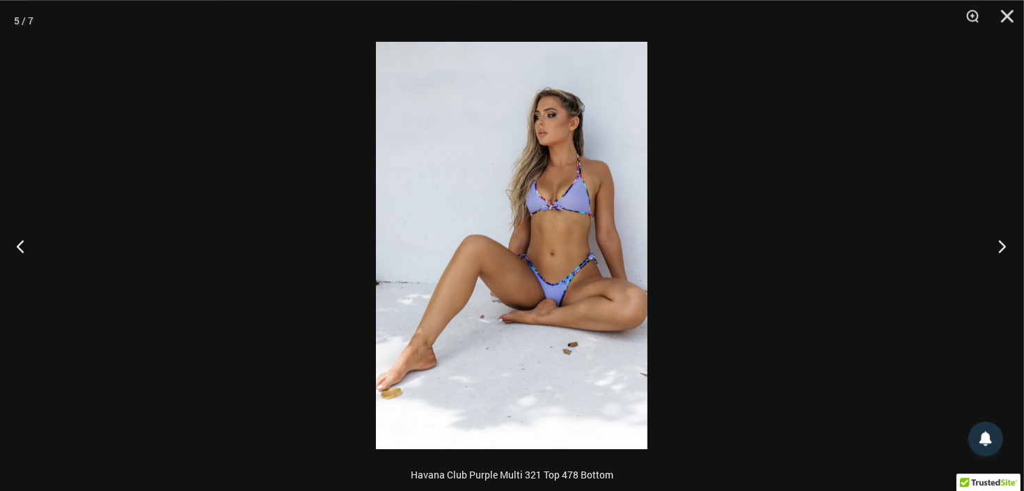
click at [1000, 250] on button "Next" at bounding box center [998, 246] width 52 height 70
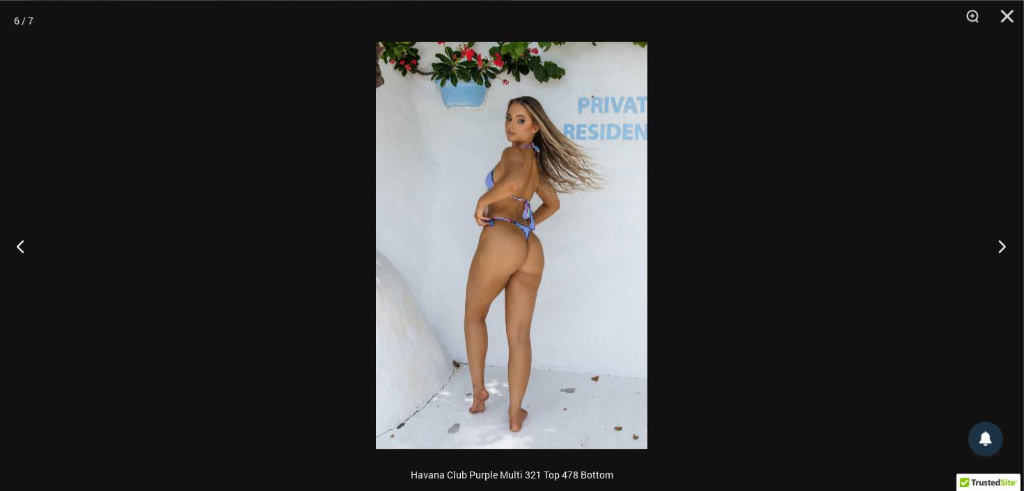
click at [1000, 250] on button "Next" at bounding box center [998, 246] width 52 height 70
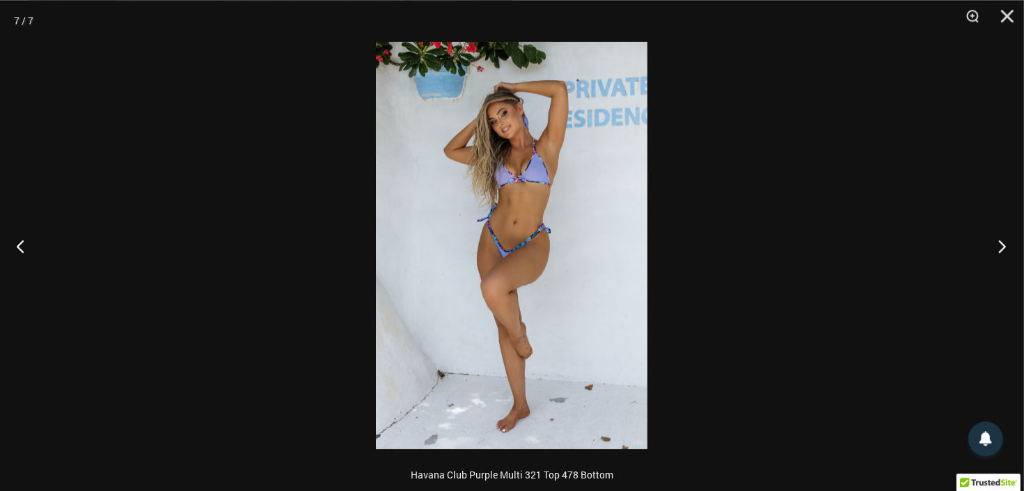
click at [1000, 250] on button "Next" at bounding box center [998, 246] width 52 height 70
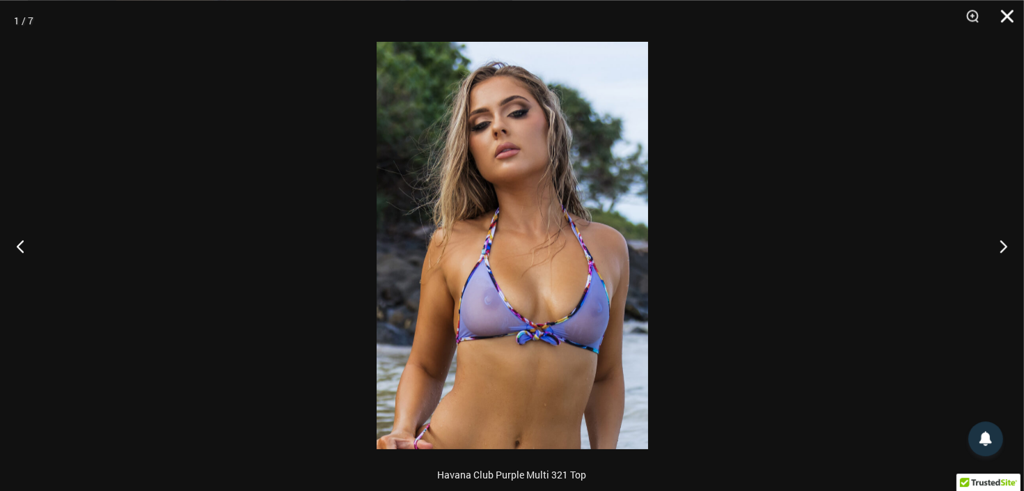
click at [1004, 14] on button "Close" at bounding box center [1002, 21] width 35 height 42
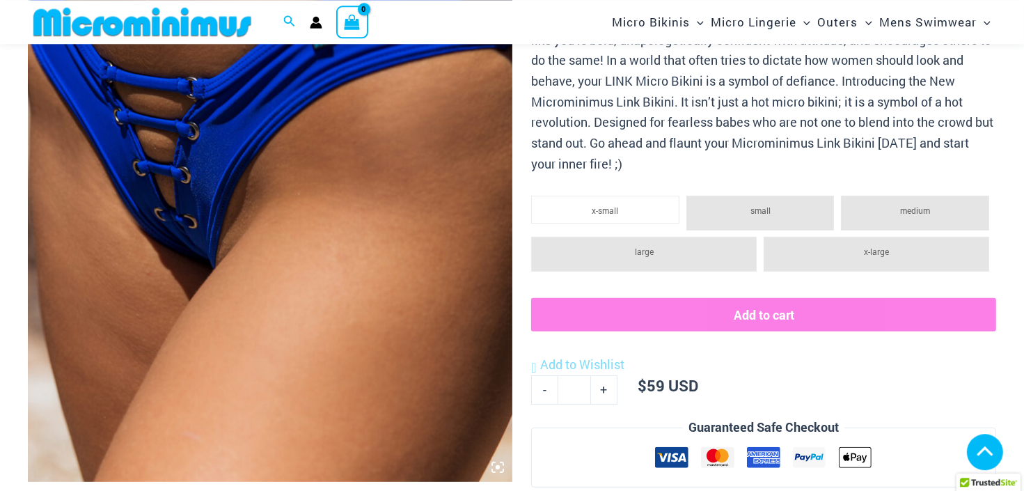
scroll to position [723, 0]
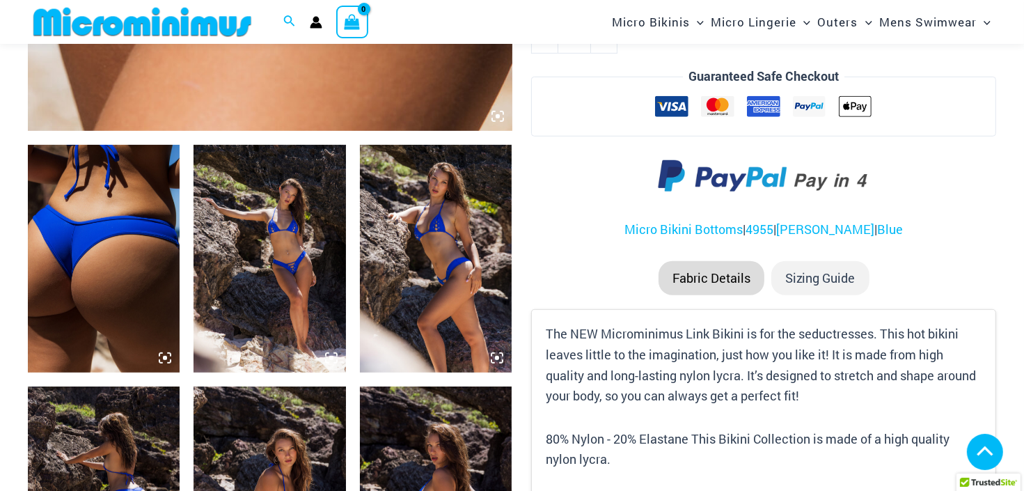
click at [138, 281] on img at bounding box center [104, 259] width 152 height 228
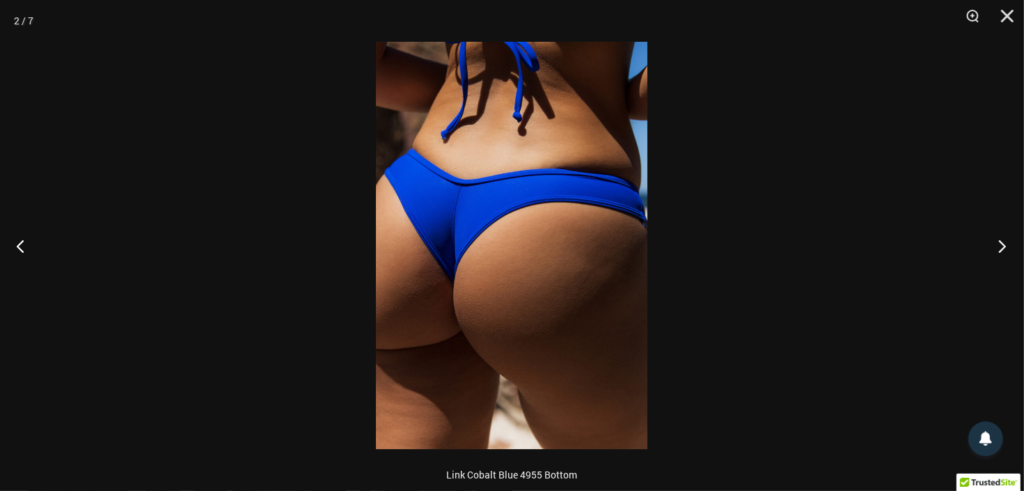
click at [1000, 239] on button "Next" at bounding box center [998, 246] width 52 height 70
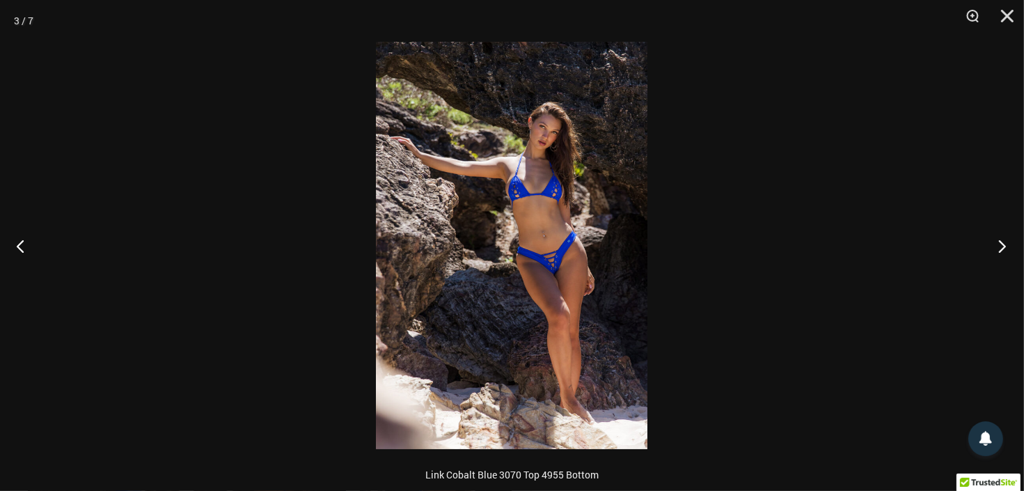
click at [1000, 242] on button "Next" at bounding box center [998, 246] width 52 height 70
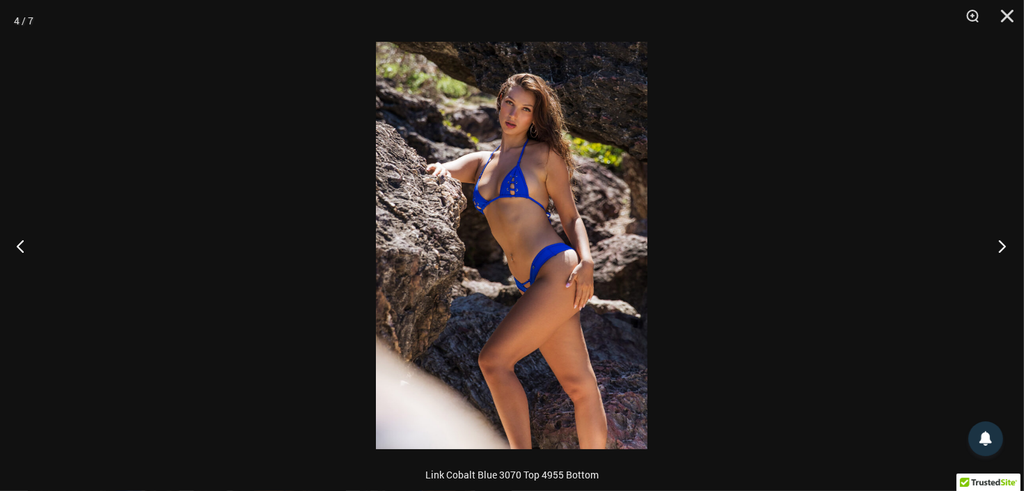
click at [1000, 242] on button "Next" at bounding box center [998, 246] width 52 height 70
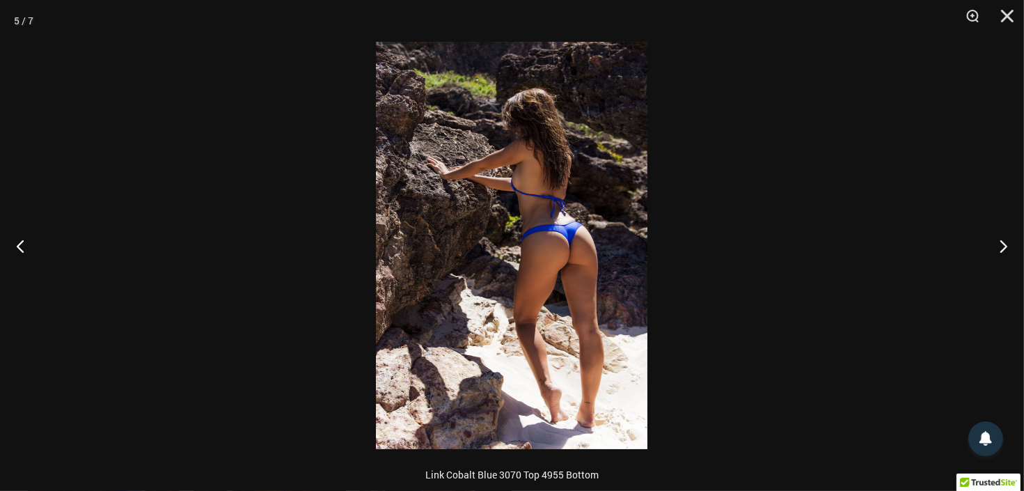
click at [565, 234] on img at bounding box center [511, 245] width 271 height 407
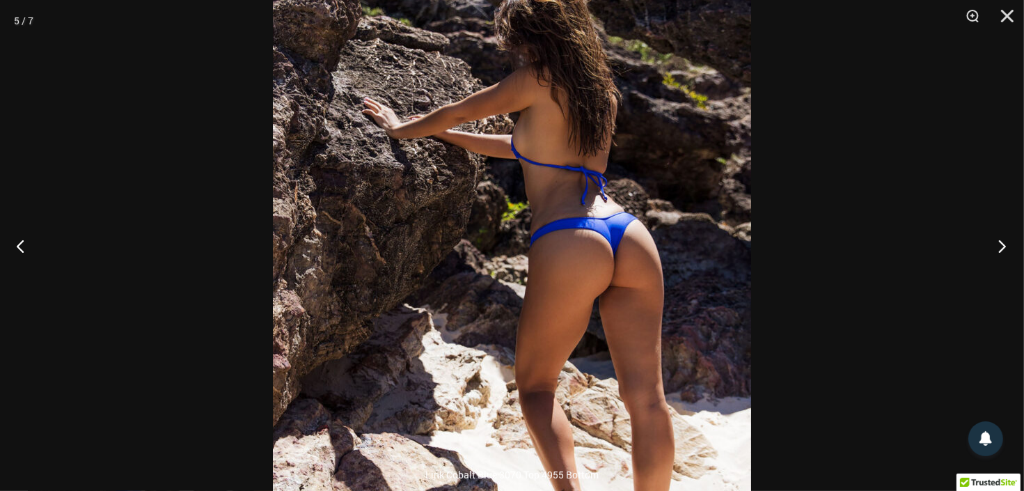
click at [1001, 244] on button "Next" at bounding box center [998, 246] width 52 height 70
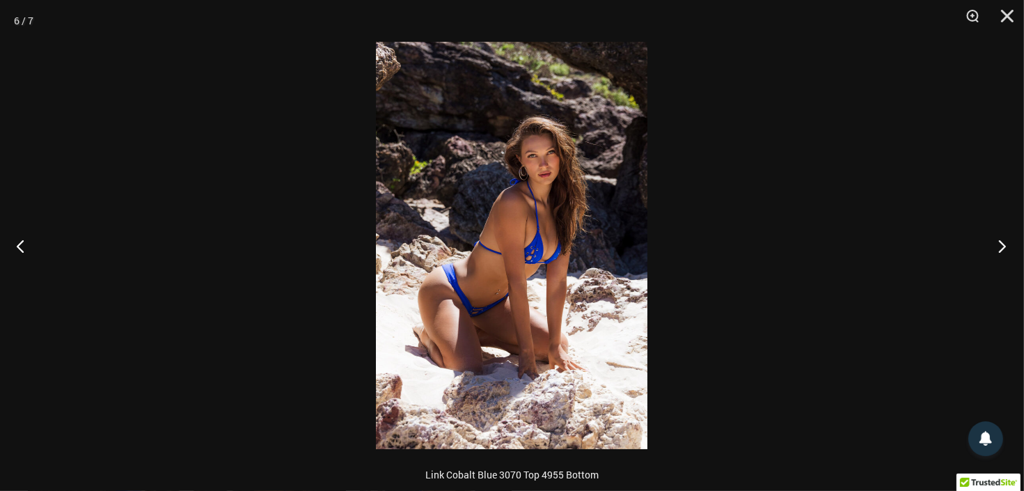
click at [1001, 245] on button "Next" at bounding box center [998, 246] width 52 height 70
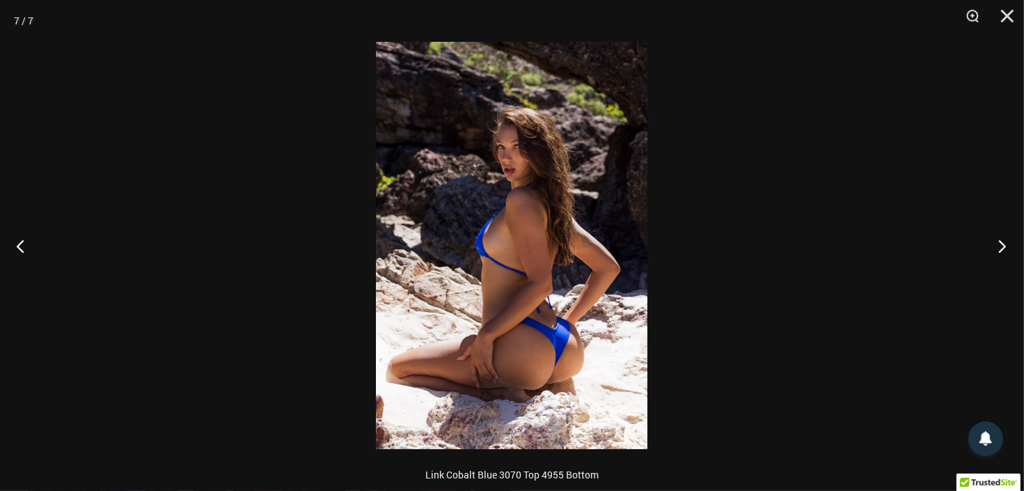
click at [1001, 245] on button "Next" at bounding box center [998, 246] width 52 height 70
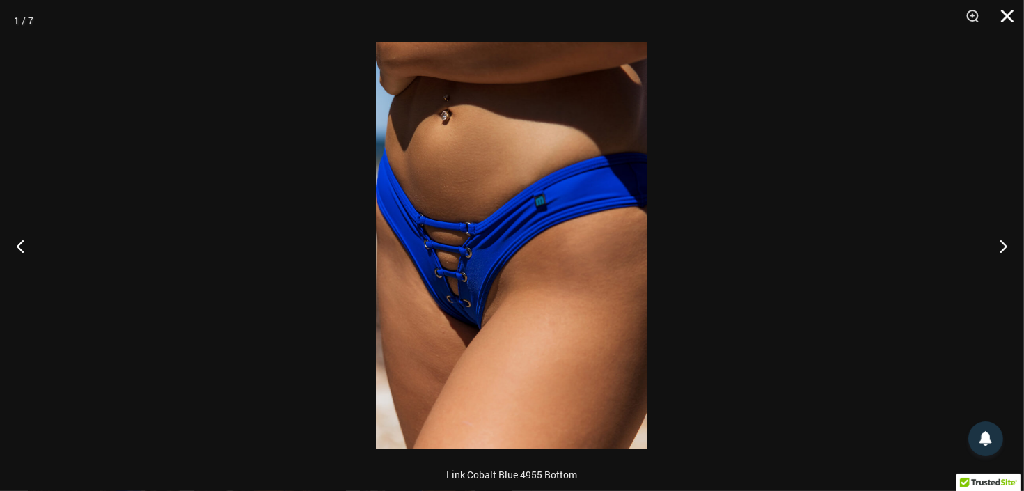
click at [1004, 12] on button "Close" at bounding box center [1002, 21] width 35 height 42
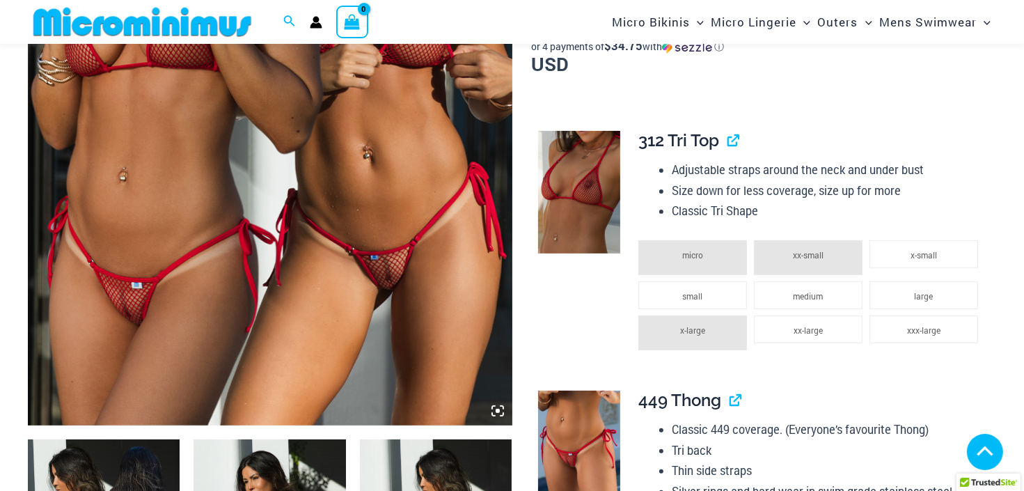
scroll to position [429, 0]
click at [389, 269] on img at bounding box center [270, 61] width 484 height 726
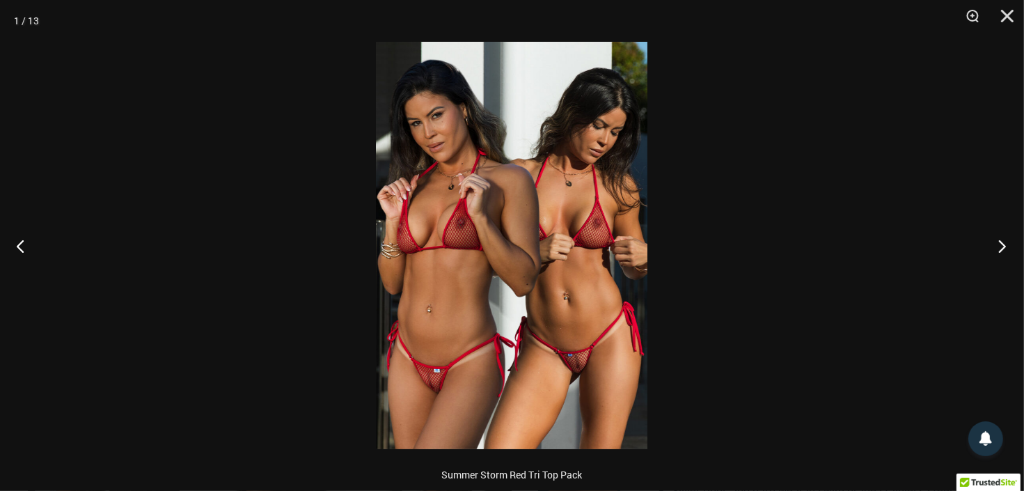
click at [995, 242] on button "Next" at bounding box center [998, 246] width 52 height 70
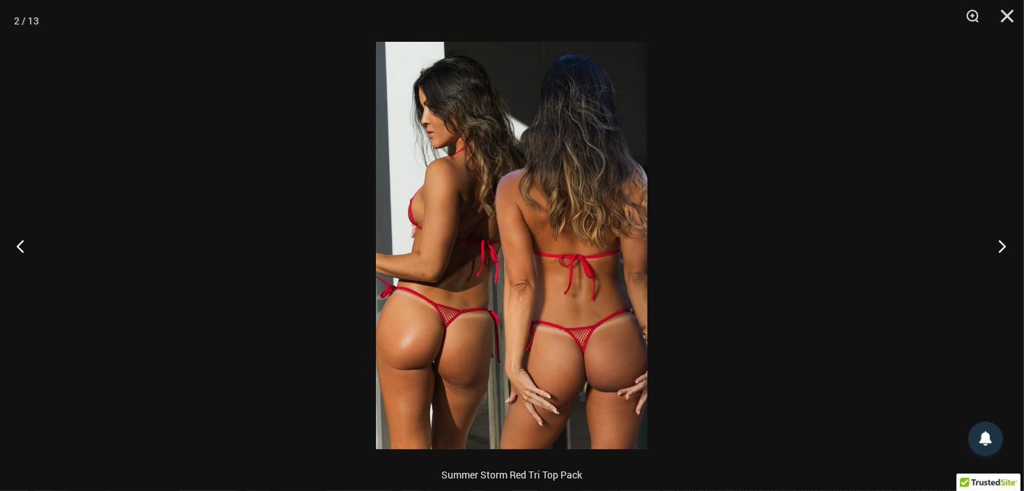
click at [995, 242] on button "Next" at bounding box center [998, 246] width 52 height 70
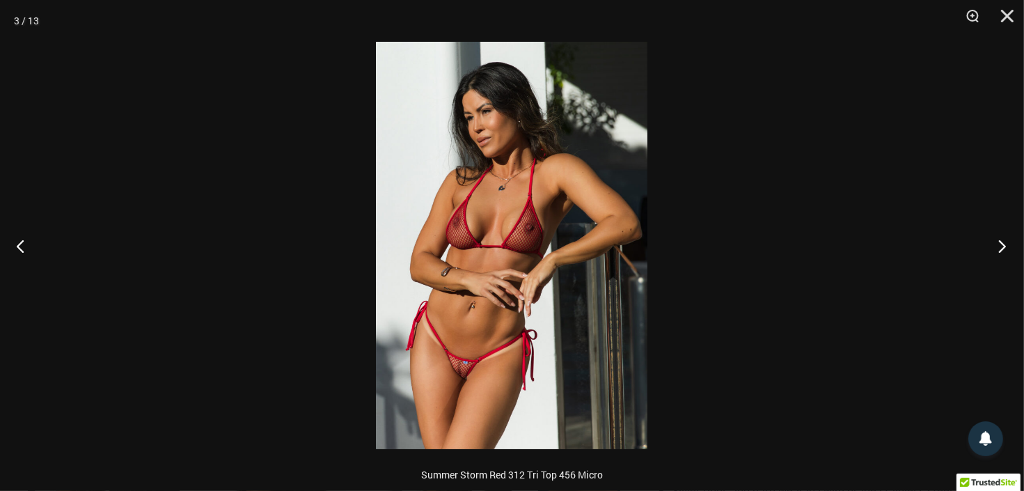
click at [999, 239] on button "Next" at bounding box center [998, 246] width 52 height 70
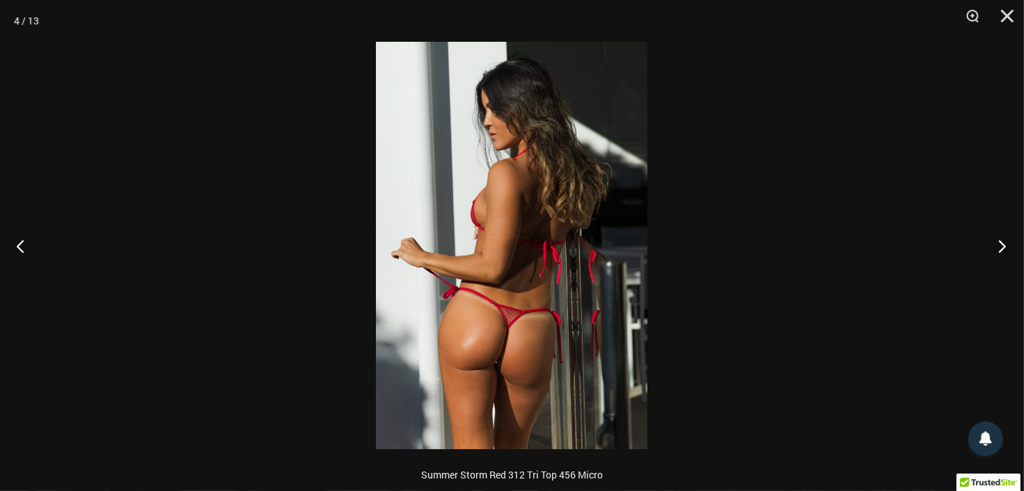
click at [1000, 241] on button "Next" at bounding box center [998, 246] width 52 height 70
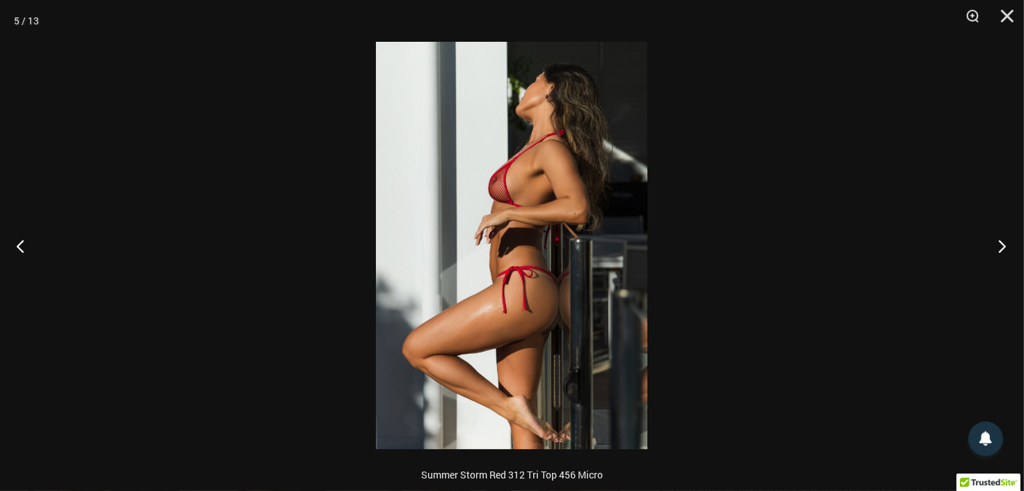
click at [1000, 241] on button "Next" at bounding box center [998, 246] width 52 height 70
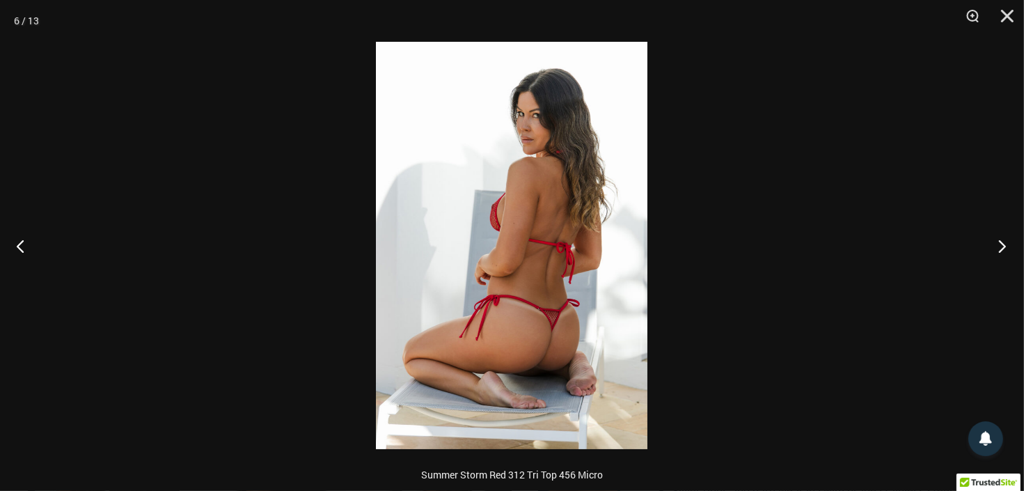
click at [1000, 242] on button "Next" at bounding box center [998, 246] width 52 height 70
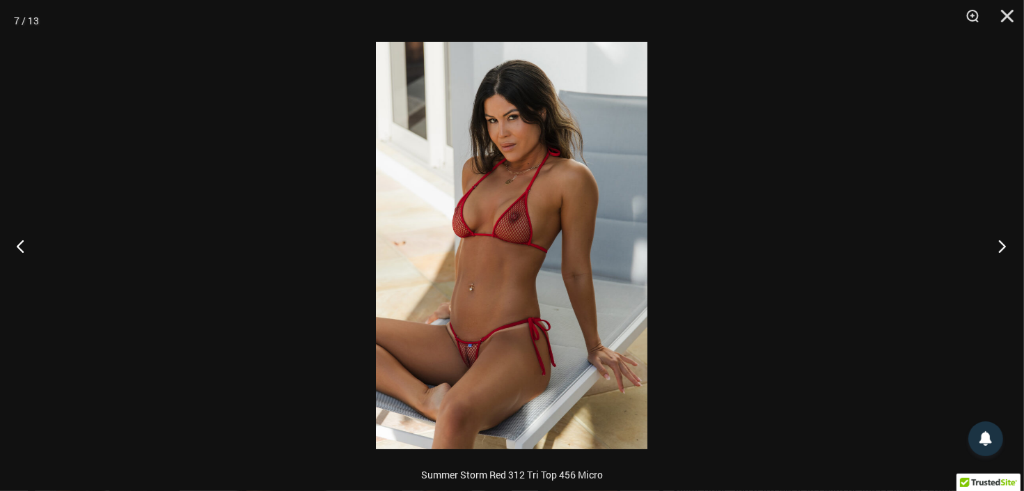
click at [998, 243] on button "Next" at bounding box center [998, 246] width 52 height 70
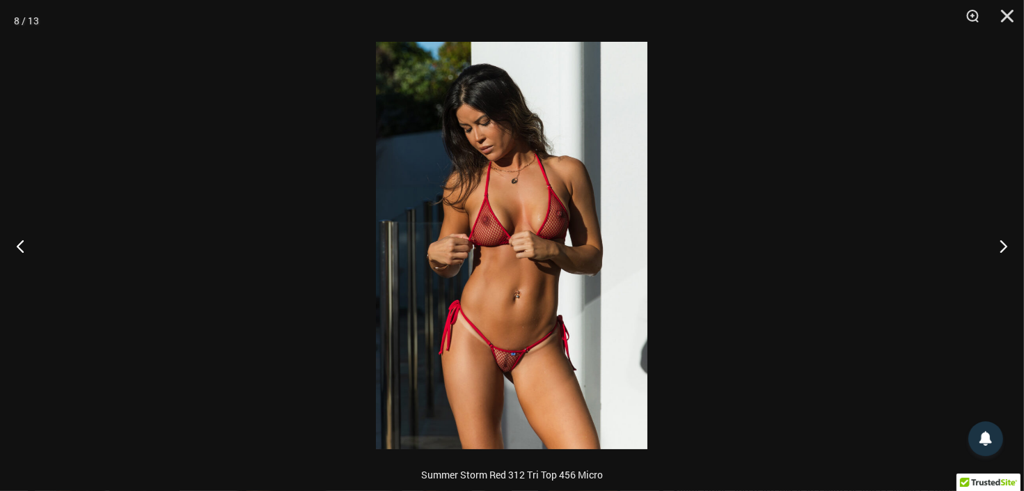
click at [508, 329] on img at bounding box center [511, 245] width 271 height 407
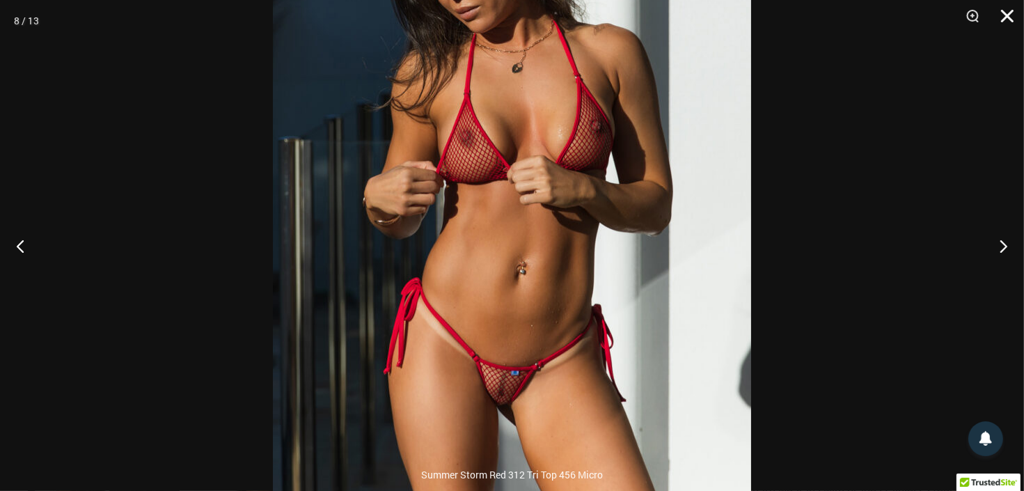
click at [1013, 10] on button "Close" at bounding box center [1002, 21] width 35 height 42
